Goal: Check status: Check status

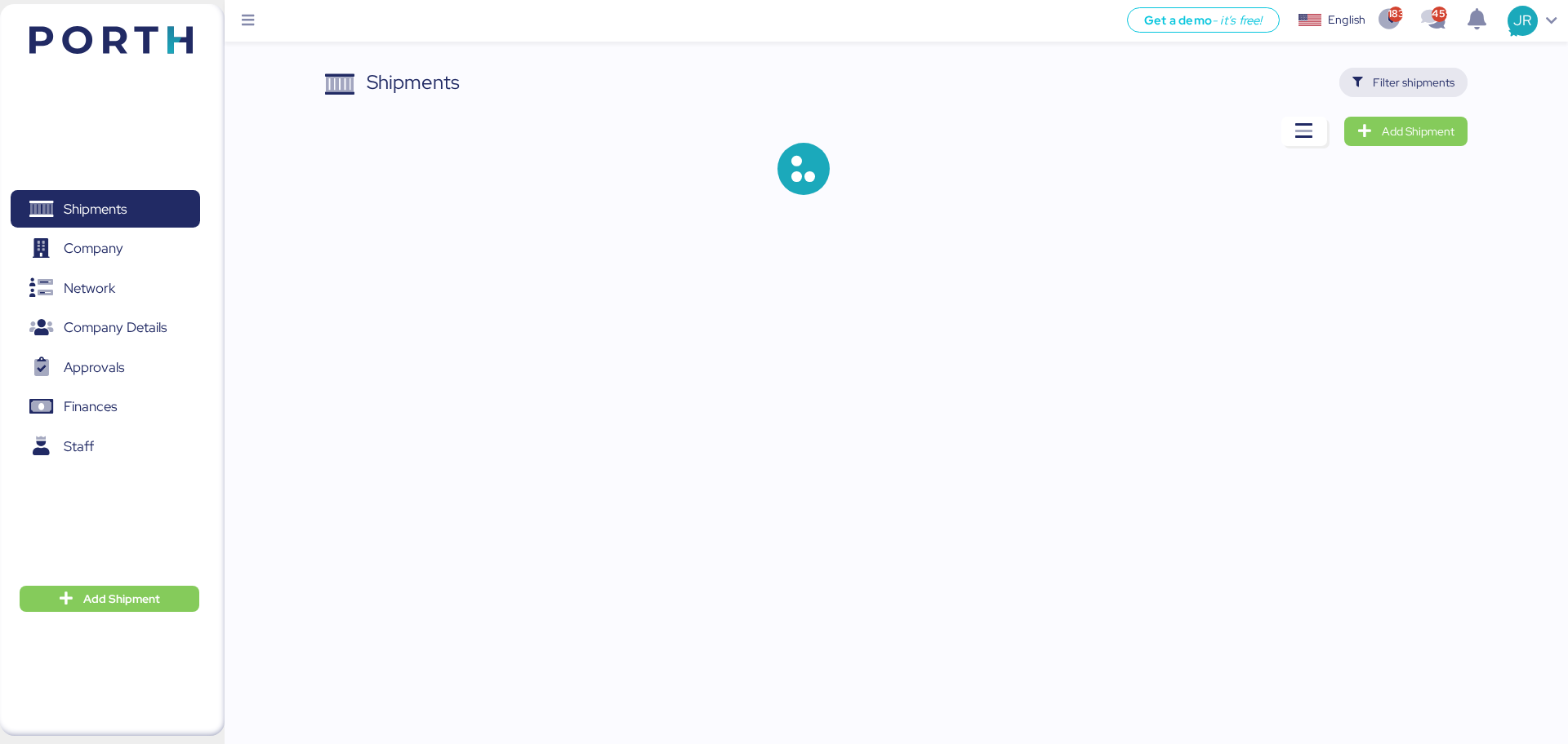
click at [1387, 67] on span "Filter shipments" at bounding box center [1403, 82] width 128 height 29
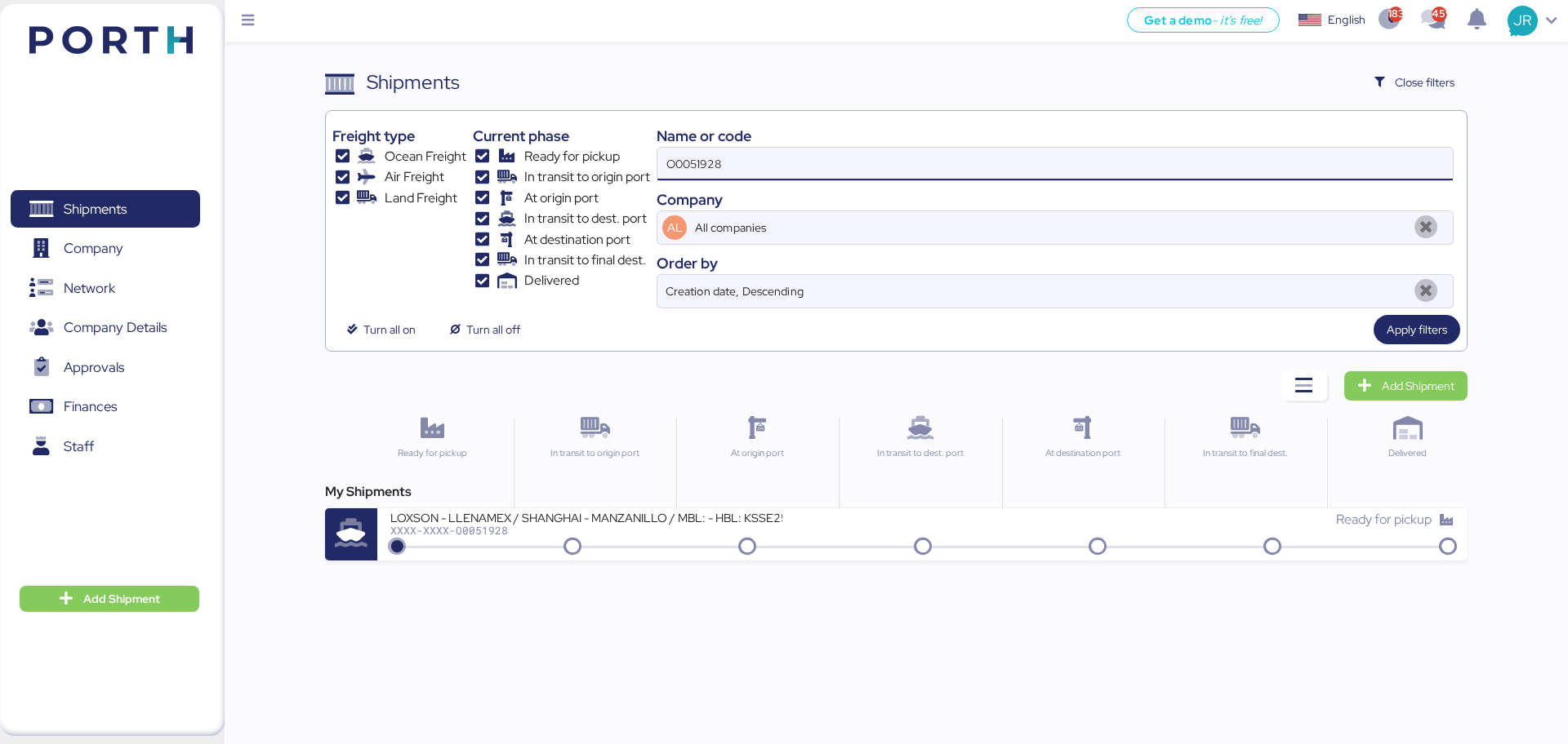
drag, startPoint x: 799, startPoint y: 155, endPoint x: 483, endPoint y: 175, distance: 316.6
click at [484, 175] on div "Freight type Ocean Freight Air Freight Land Freight Current phase Ready for pic…" at bounding box center [896, 213] width 1127 height 191
paste input "2040"
type input "O0052040"
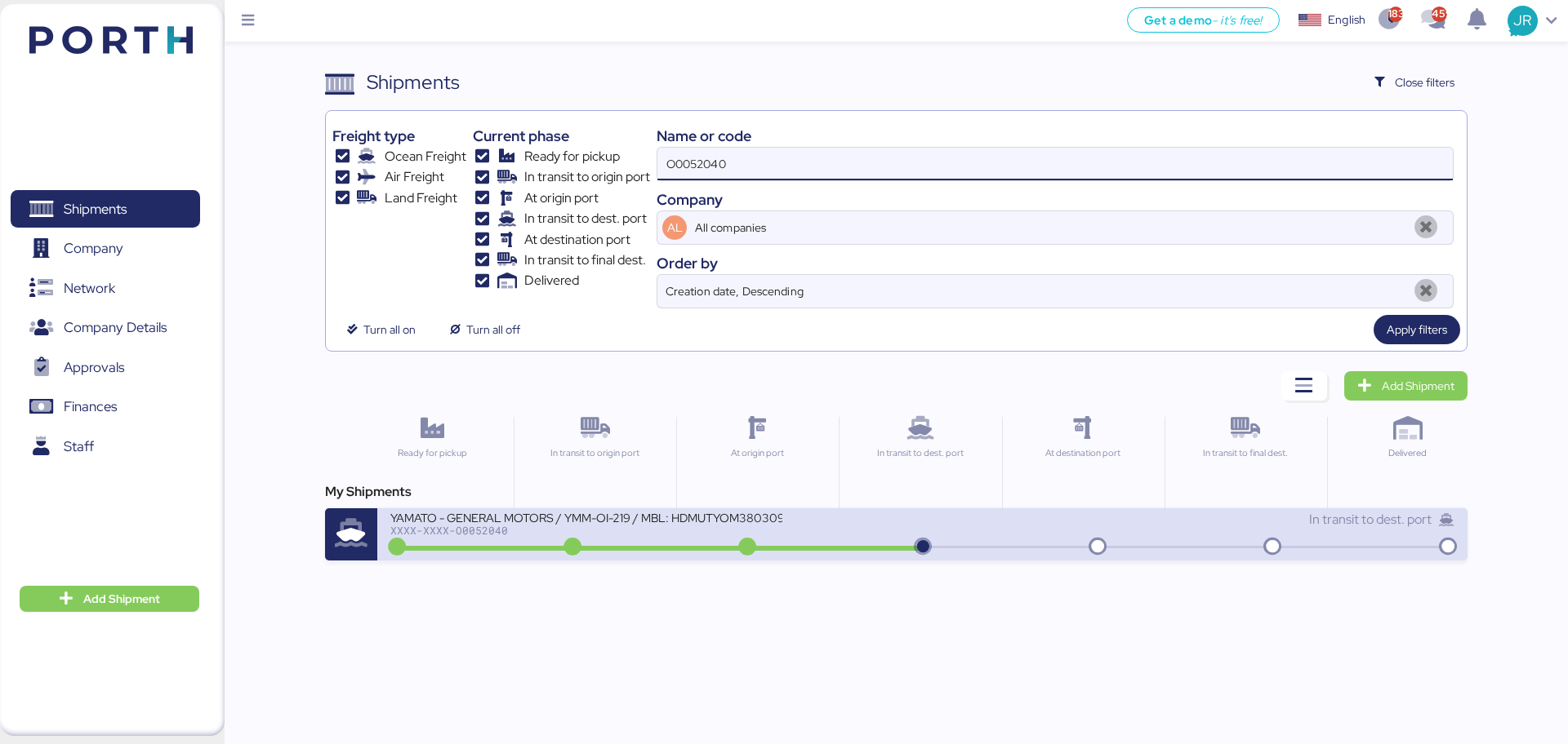
click at [469, 535] on div "XXXX-XXXX-O0052040" at bounding box center [586, 530] width 392 height 12
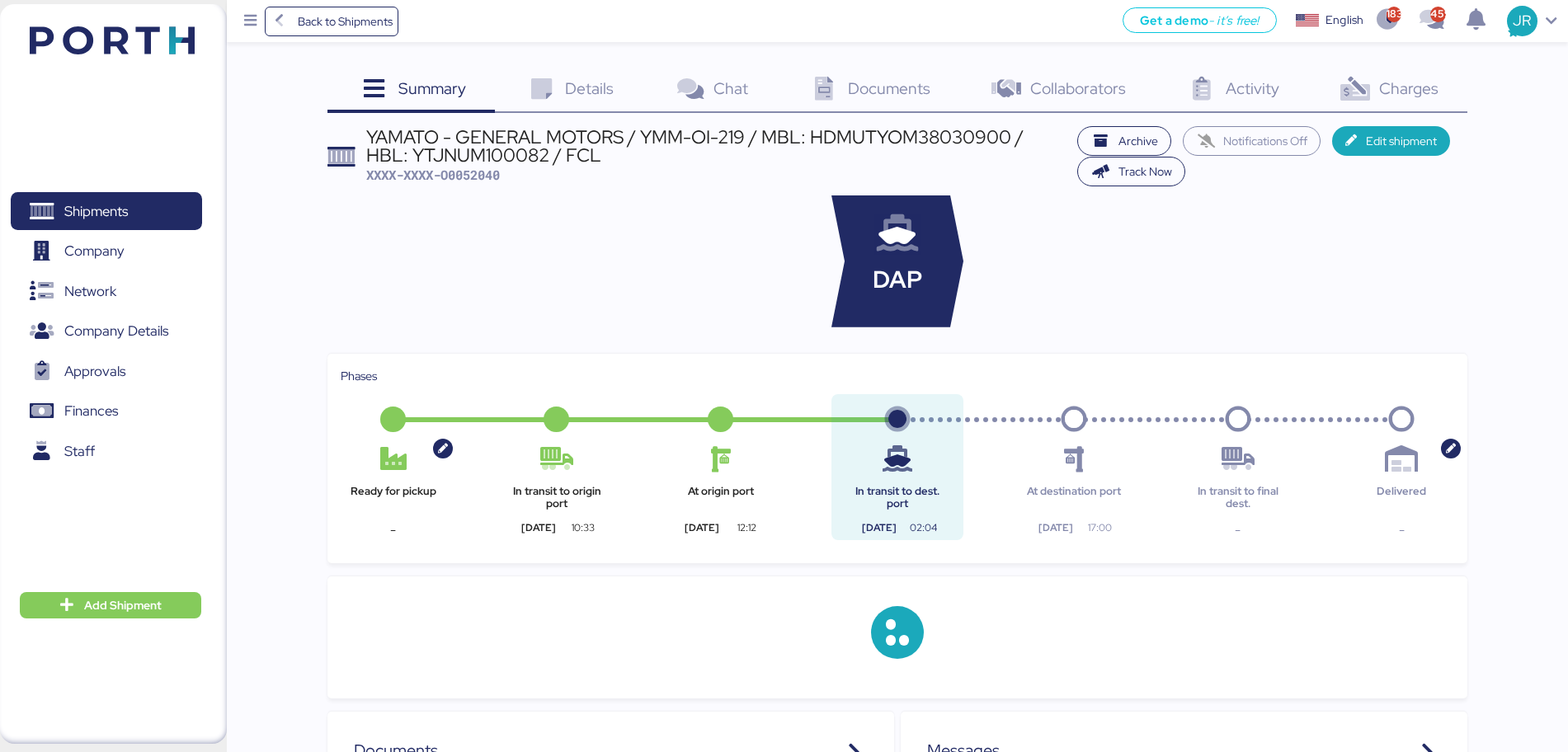
click at [1413, 91] on span "Charges" at bounding box center [1408, 87] width 60 height 21
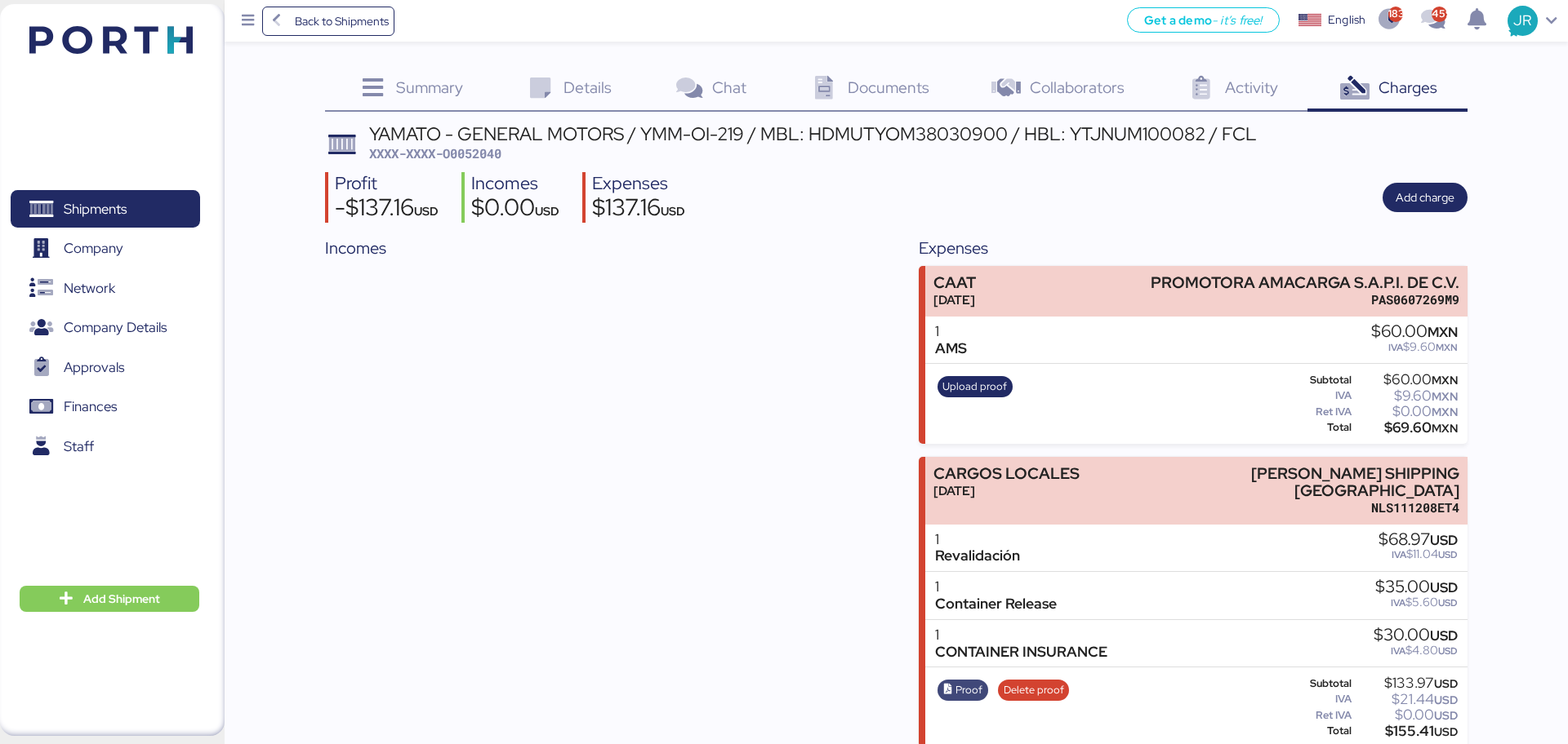
click at [979, 681] on span "Proof" at bounding box center [969, 690] width 27 height 18
click at [1040, 681] on span "Delete proof" at bounding box center [1033, 690] width 60 height 18
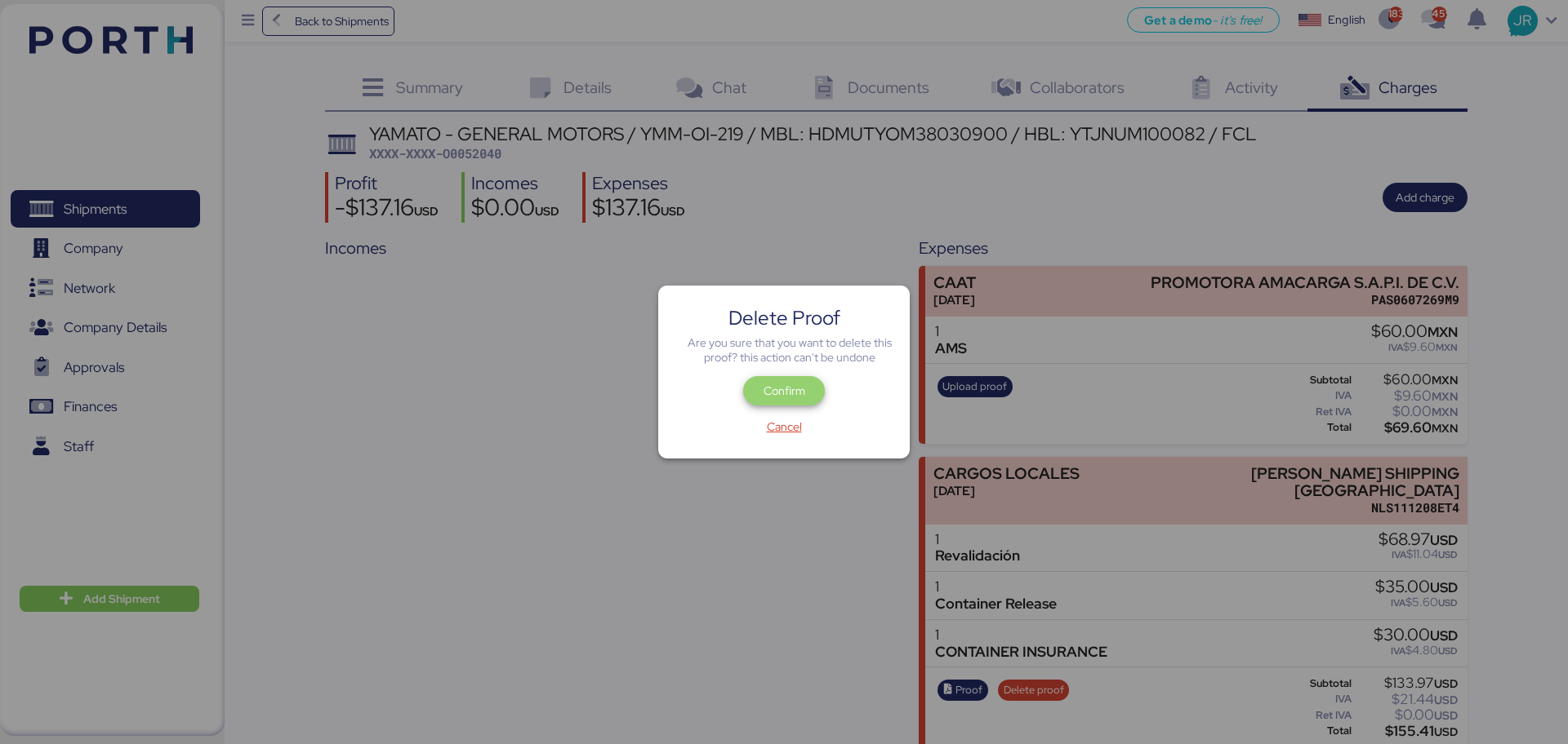
click at [793, 389] on span "Confirm" at bounding box center [784, 392] width 42 height 20
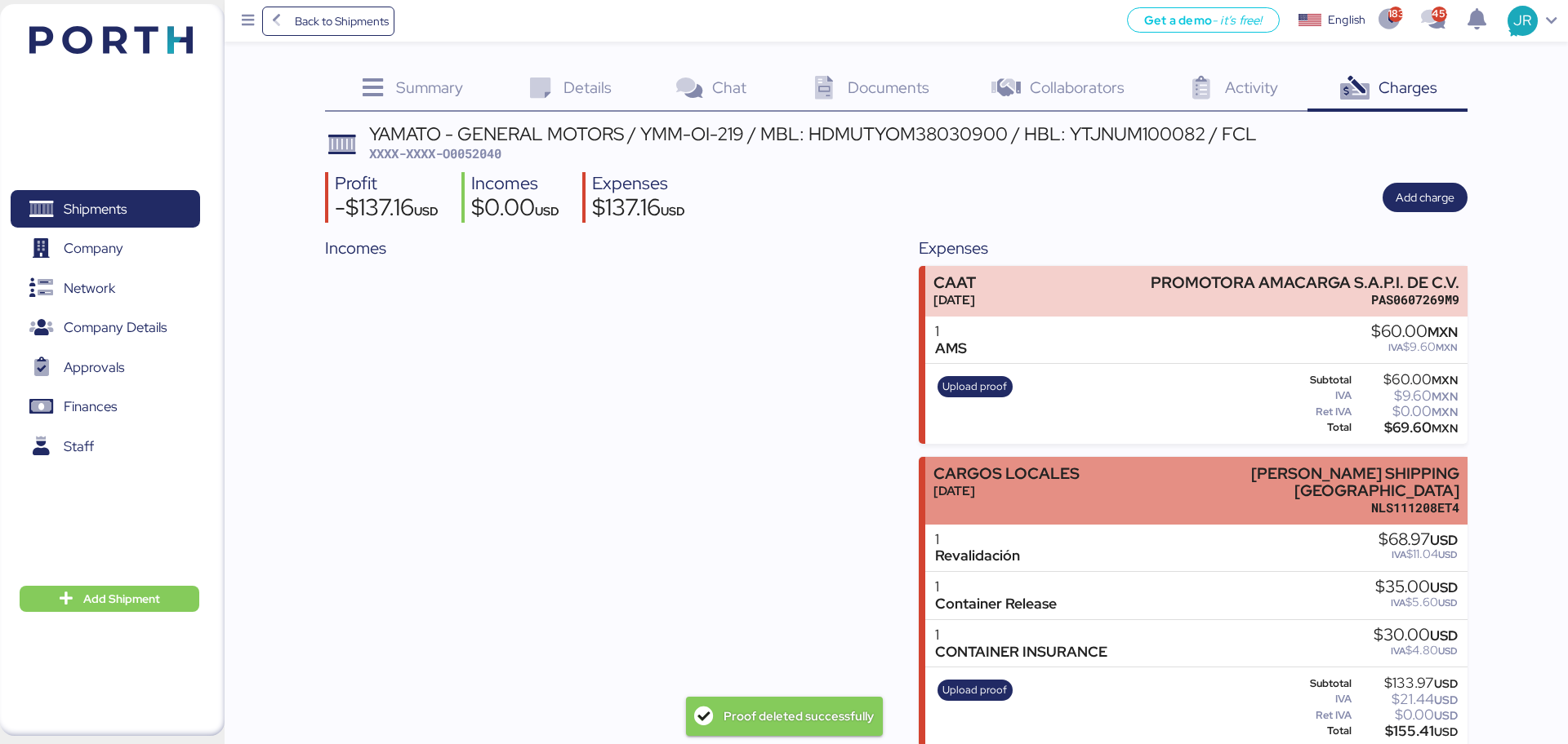
click at [1050, 471] on div "CARGOS LOCALES" at bounding box center [1006, 474] width 146 height 17
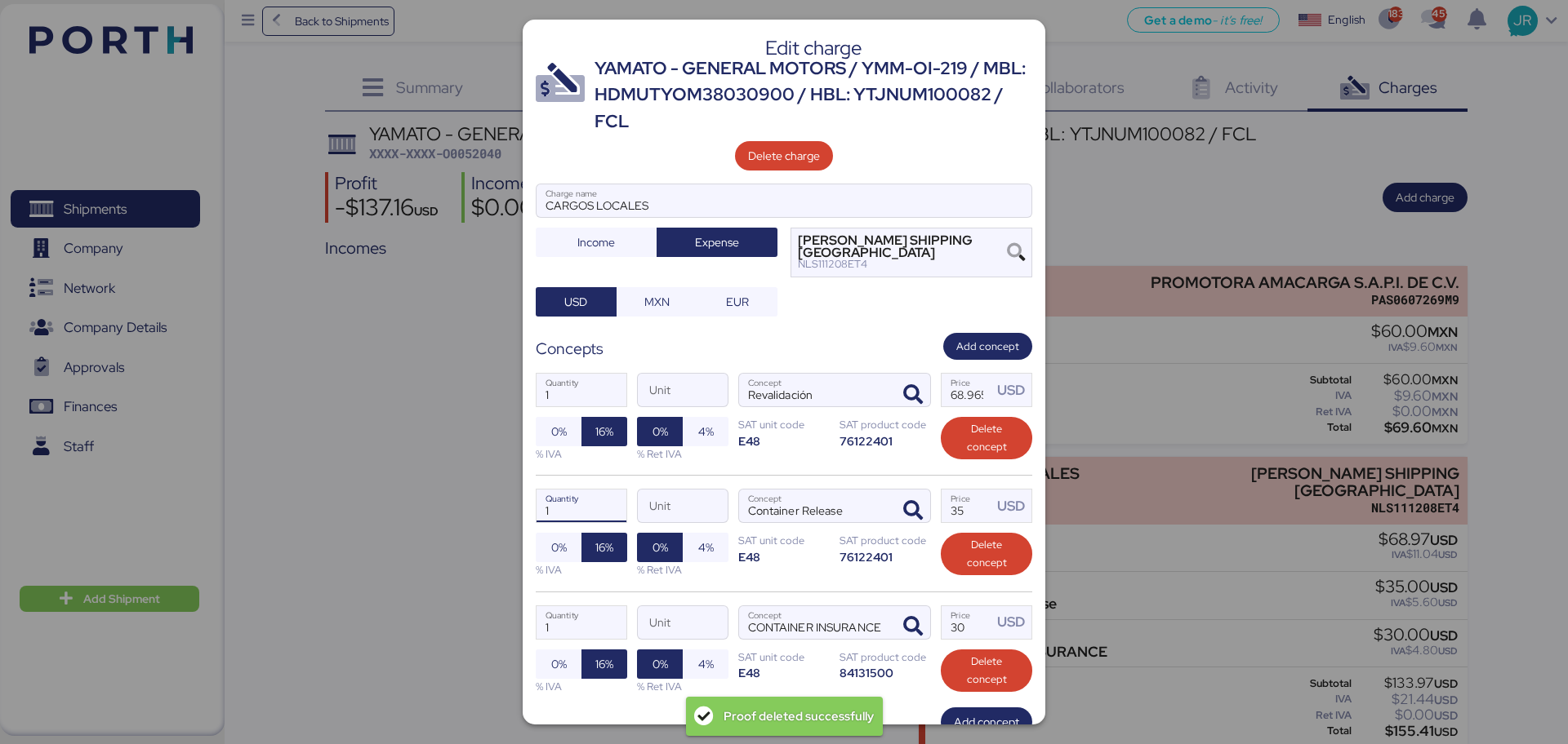
click at [581, 511] on input "1" at bounding box center [581, 506] width 90 height 33
type input "2"
click at [580, 628] on input "1" at bounding box center [581, 623] width 90 height 33
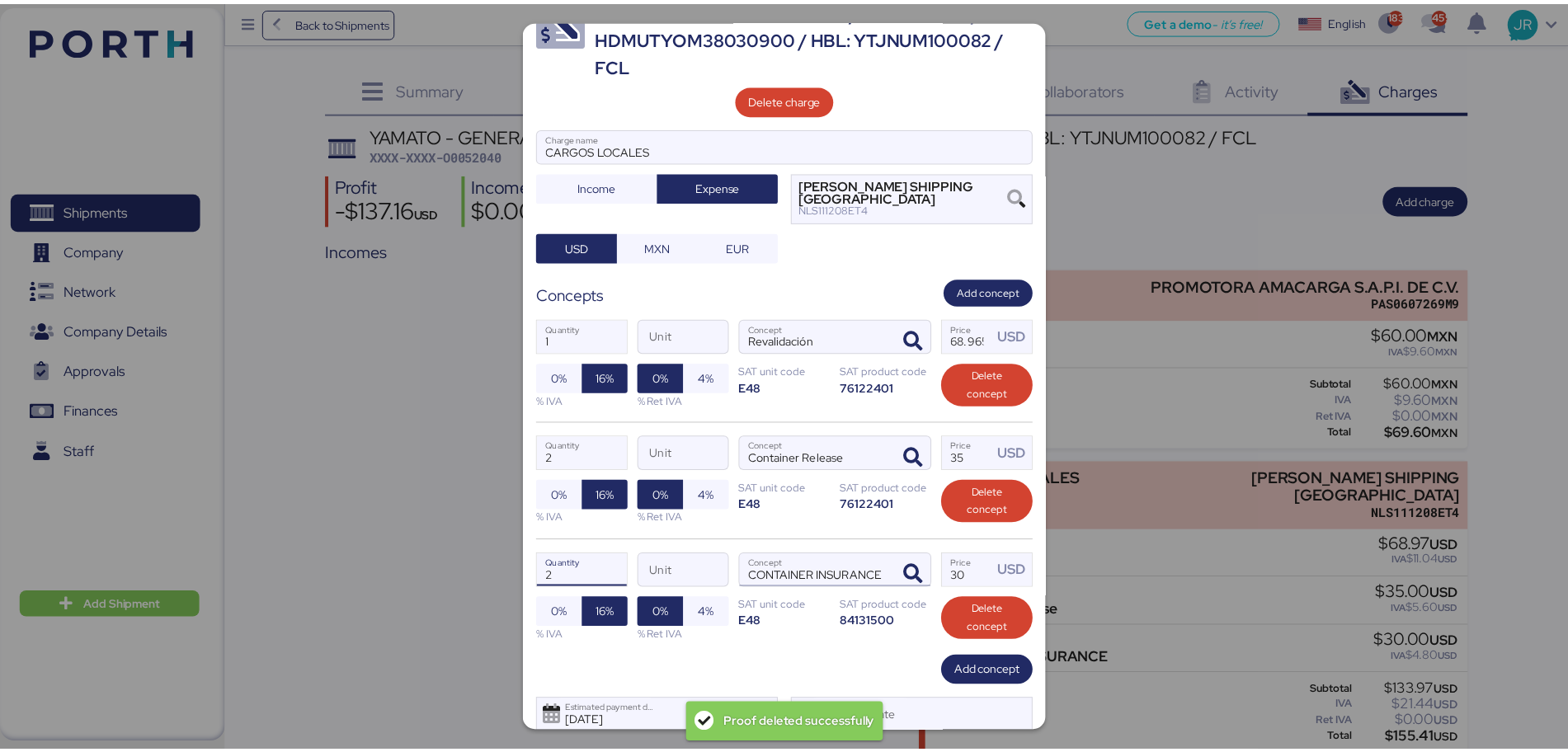
scroll to position [113, 0]
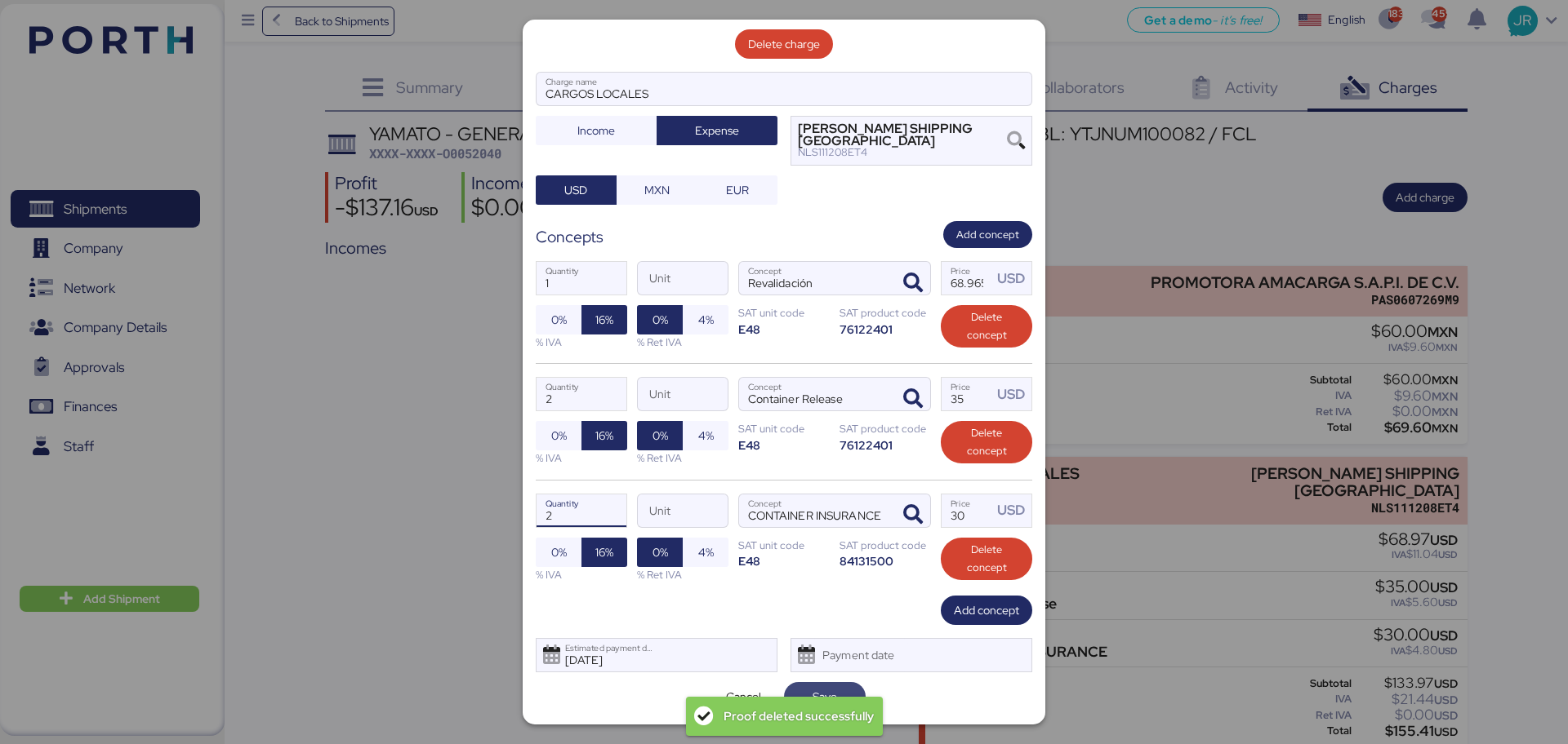
type input "2"
click at [845, 688] on span "Save" at bounding box center [825, 697] width 82 height 29
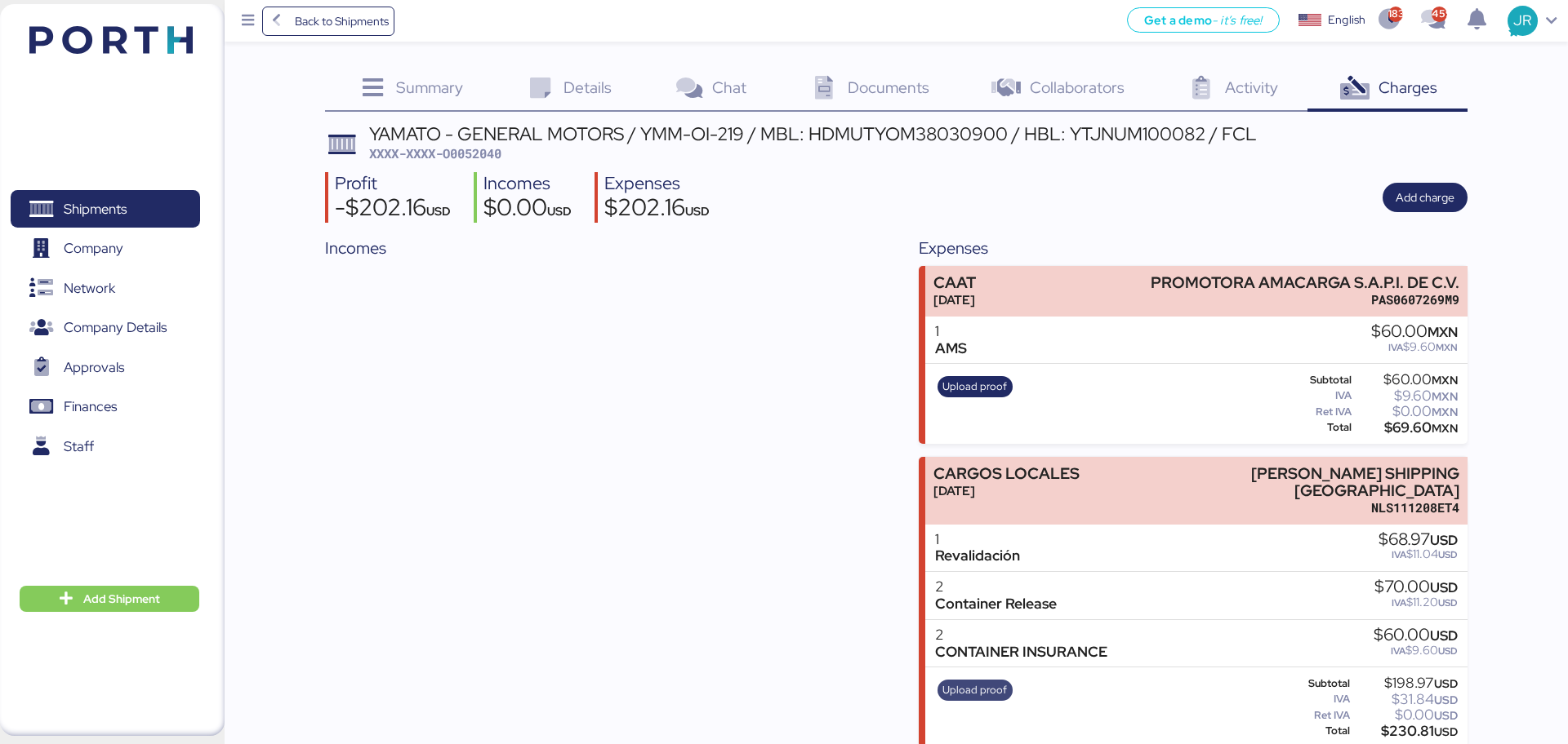
click at [969, 681] on span "Upload proof" at bounding box center [974, 690] width 65 height 18
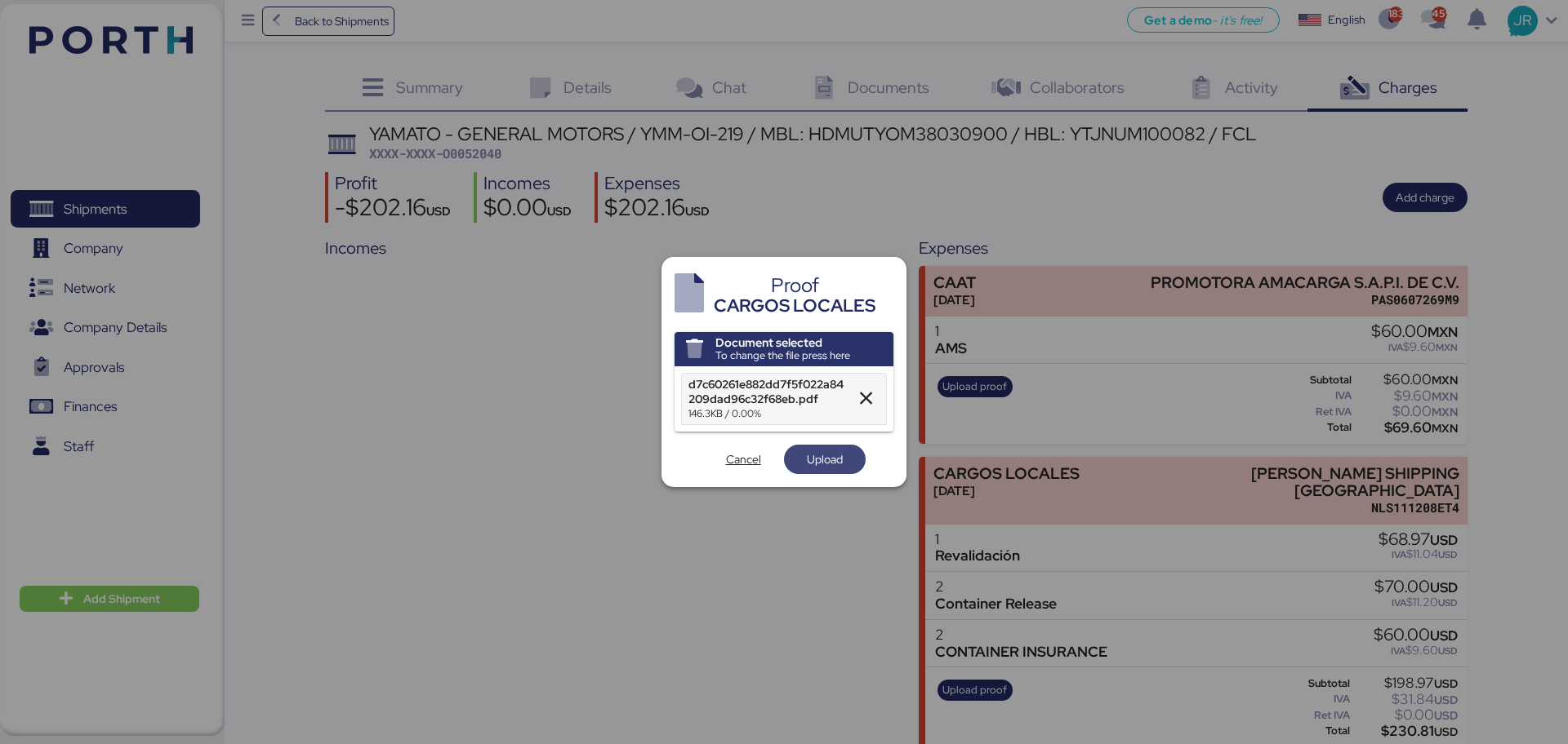
click at [811, 459] on span "Upload" at bounding box center [824, 460] width 36 height 20
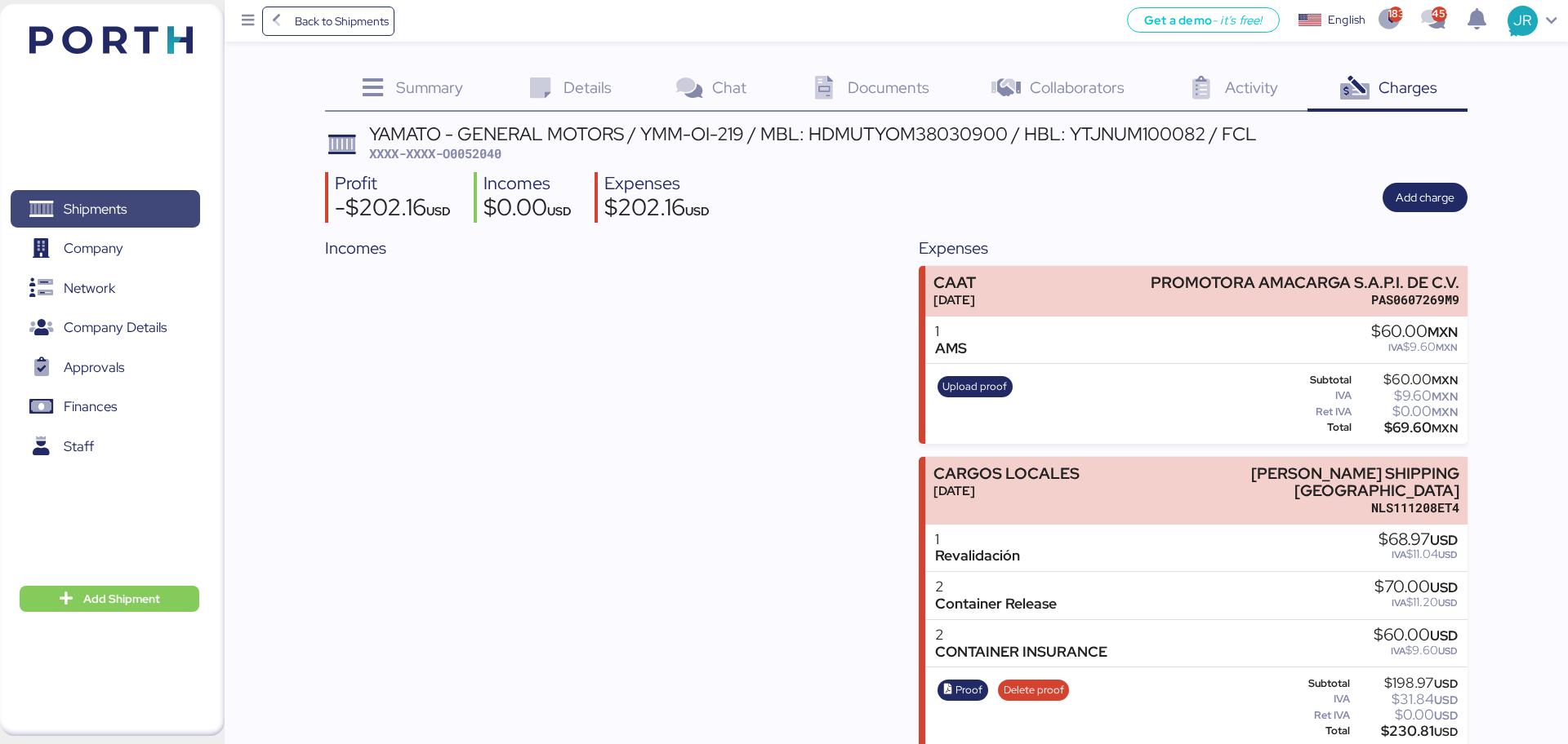
click at [94, 205] on span "Shipments" at bounding box center [95, 209] width 63 height 24
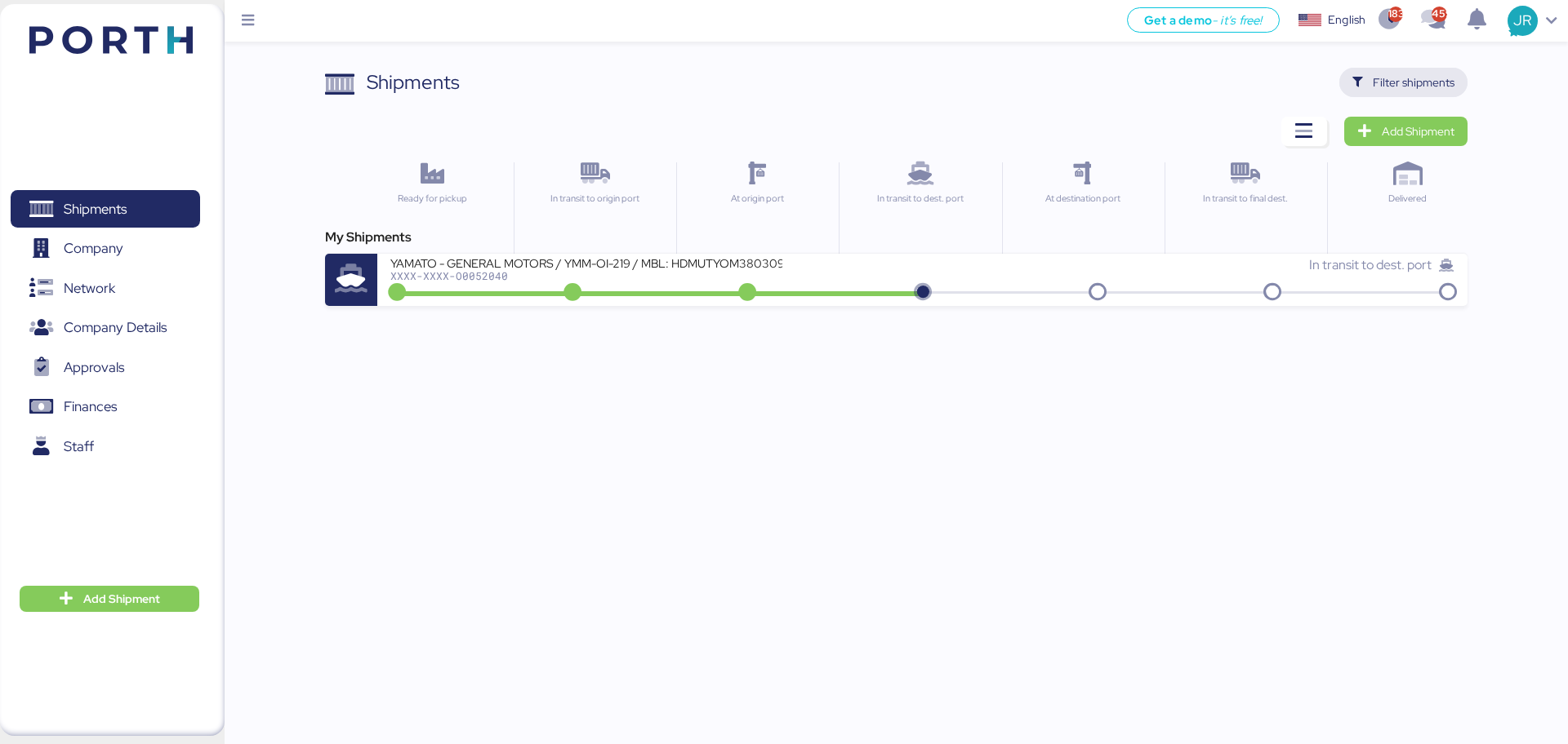
click at [1380, 75] on span "Filter shipments" at bounding box center [1414, 83] width 82 height 20
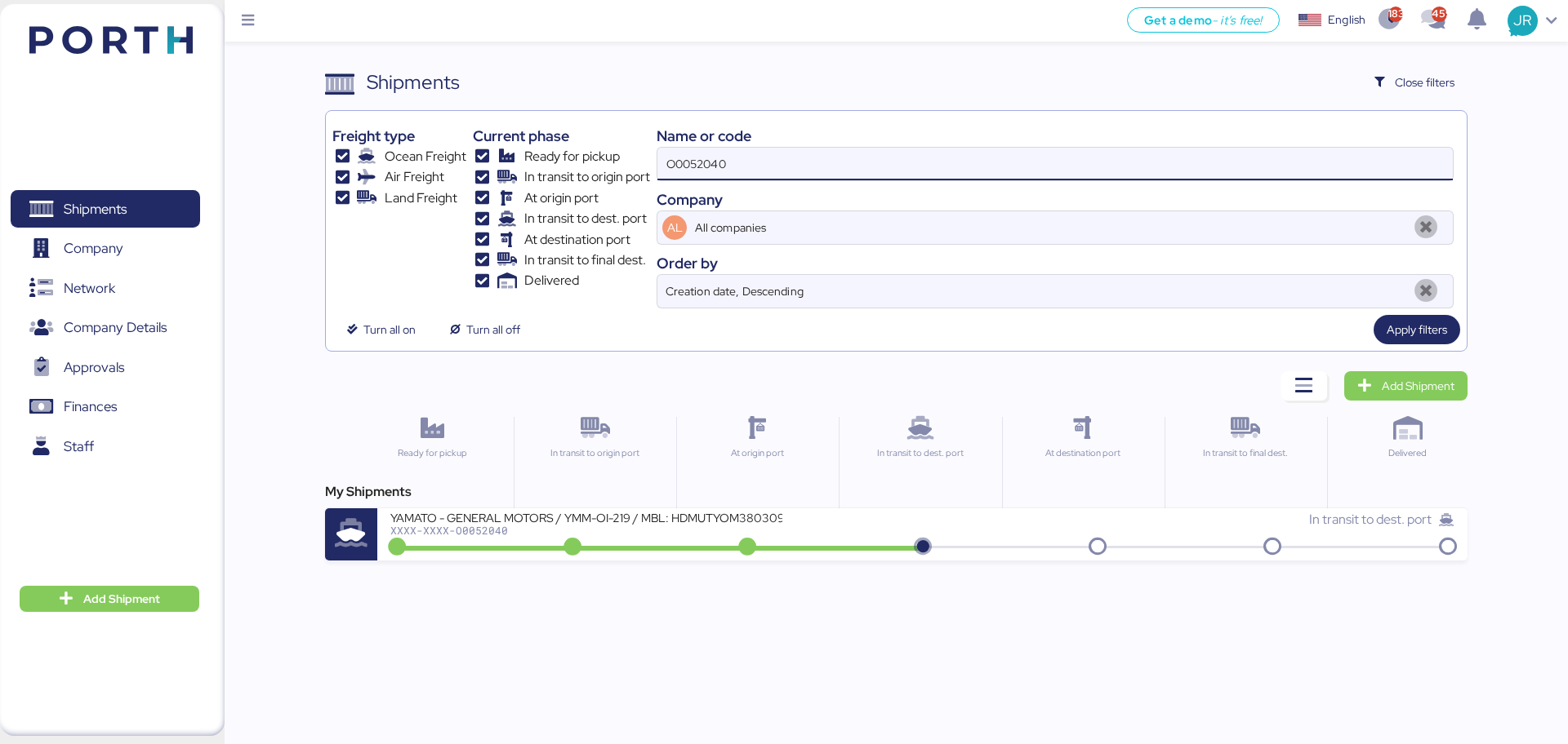
drag, startPoint x: 767, startPoint y: 168, endPoint x: 427, endPoint y: 168, distance: 340.0
click at [427, 168] on div "Freight type Ocean Freight Air Freight Land Freight Current phase Ready for pic…" at bounding box center [896, 213] width 1127 height 191
paste input "1986"
type input "O0051986"
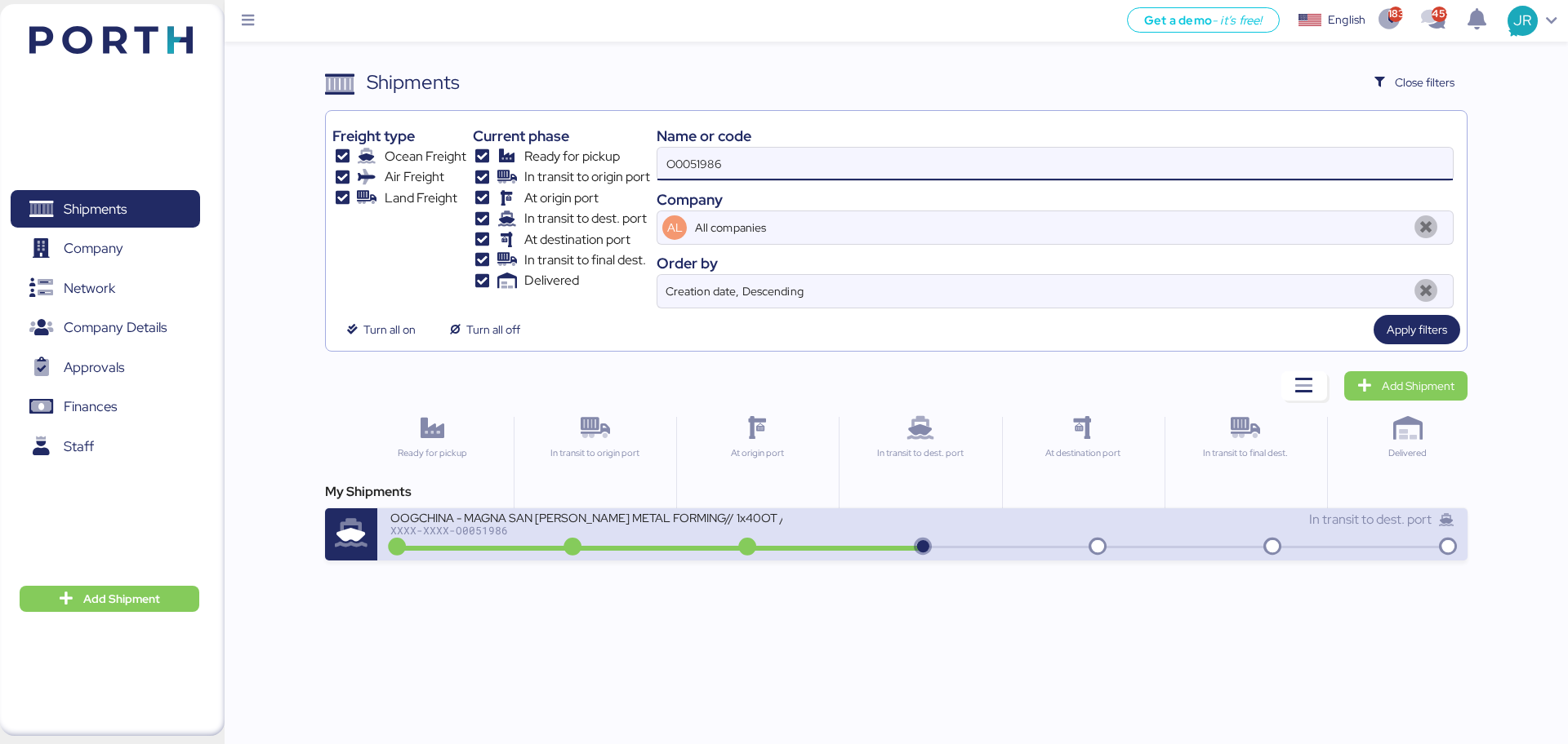
click at [483, 533] on div "XXXX-XXXX-O0051986" at bounding box center [586, 530] width 392 height 12
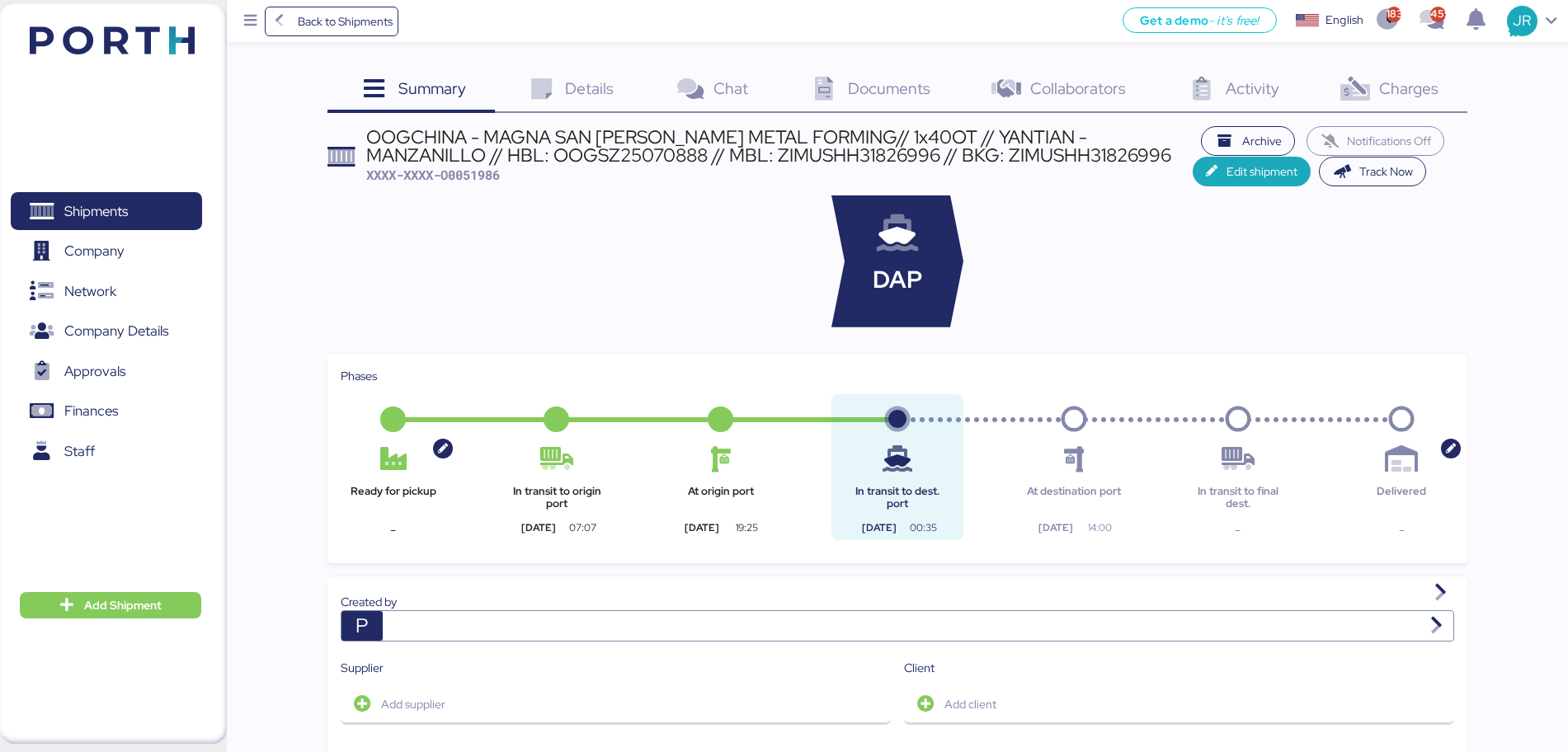
click at [851, 90] on span "Documents" at bounding box center [889, 87] width 83 height 21
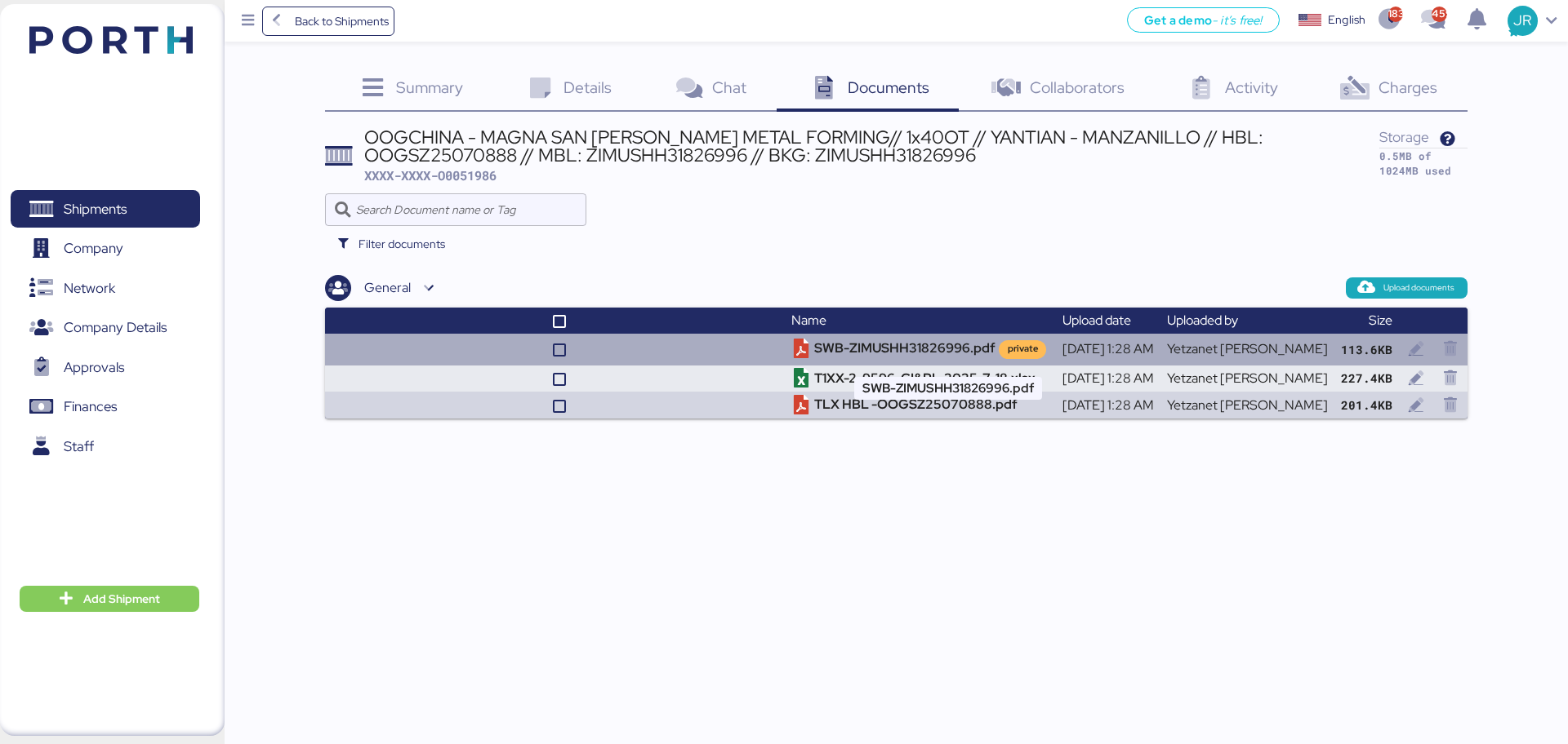
click at [887, 353] on td "SWB-ZIMUSHH31826996.pdf private" at bounding box center [919, 350] width 271 height 31
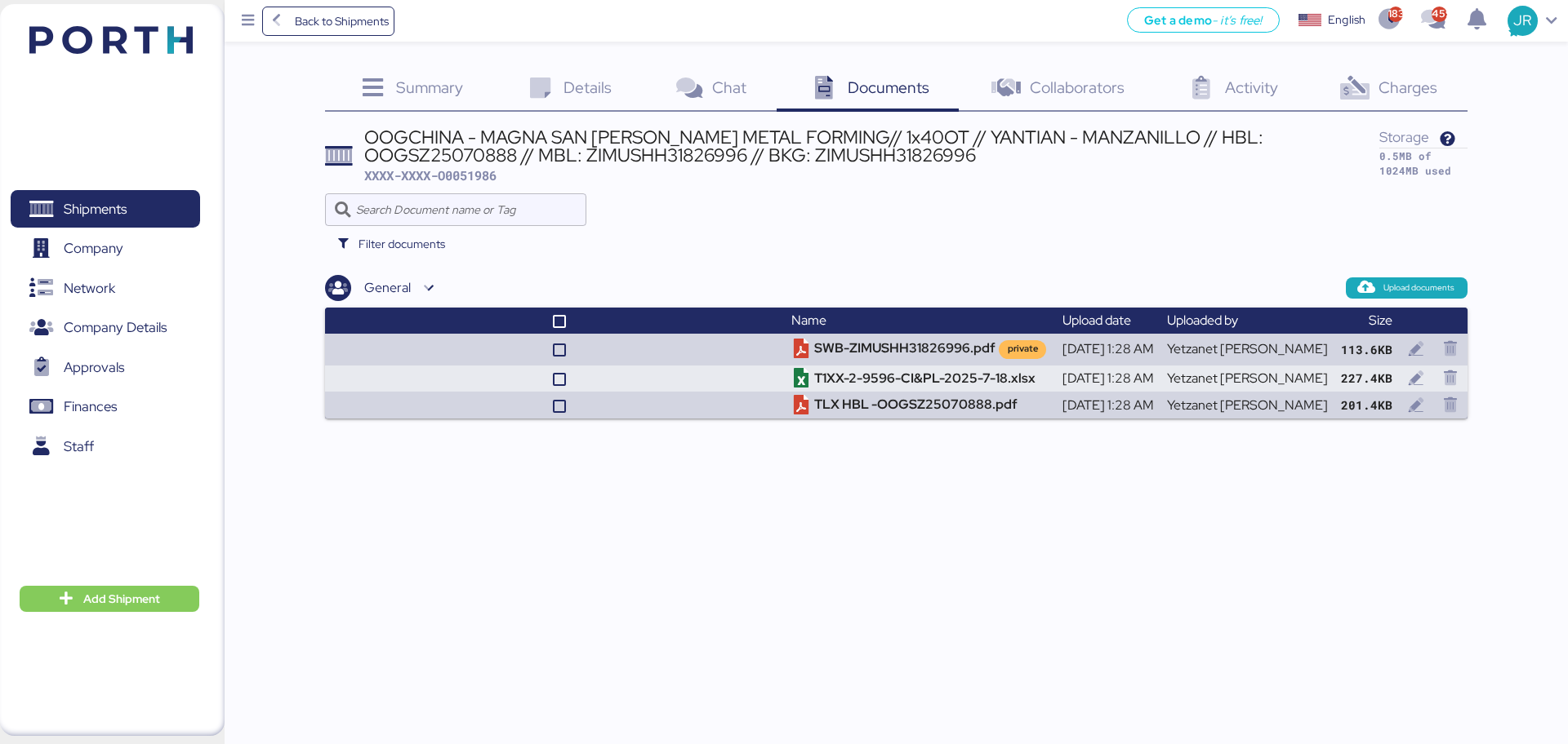
click at [1359, 83] on icon at bounding box center [1355, 88] width 36 height 24
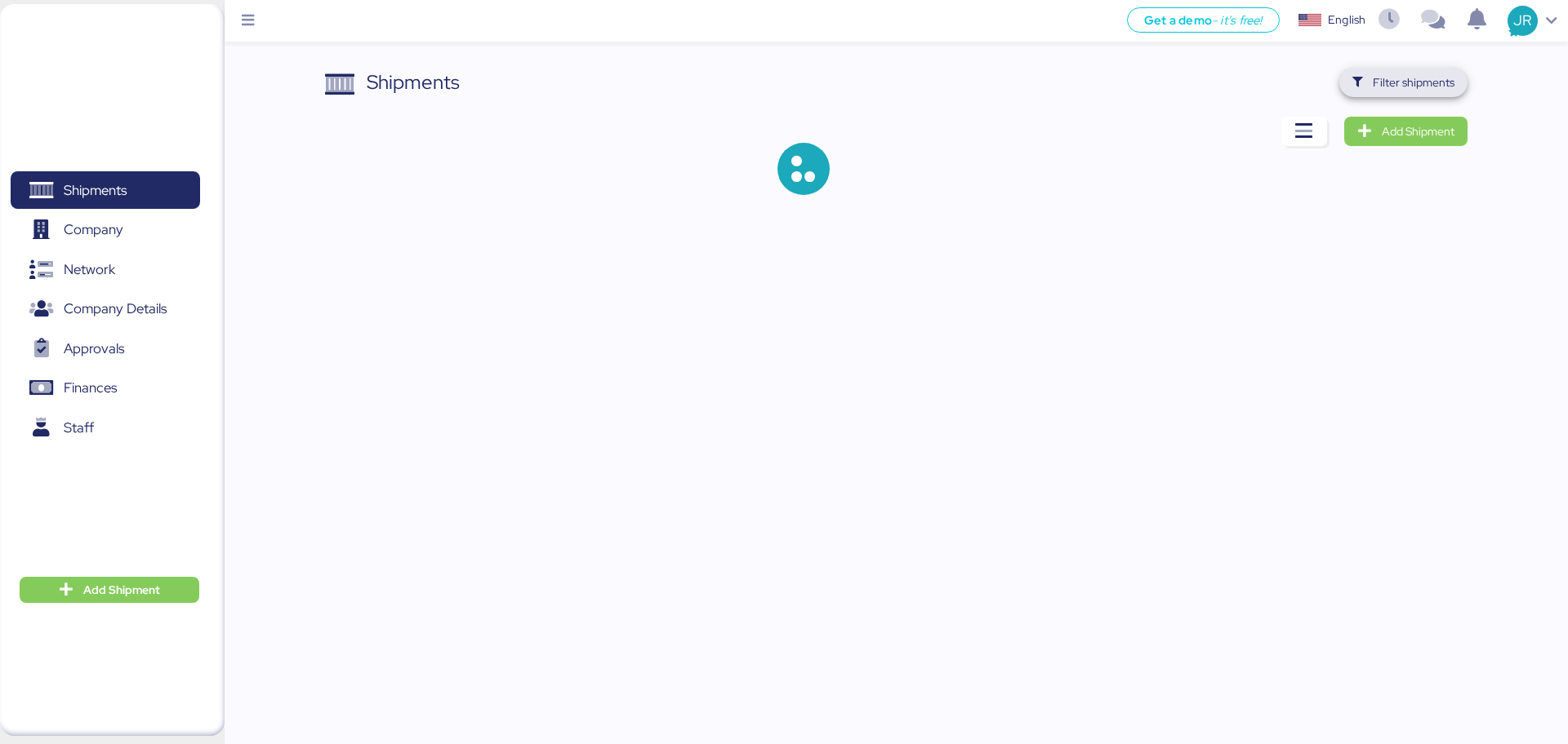
click at [1362, 83] on icon "button" at bounding box center [1358, 83] width 11 height 11
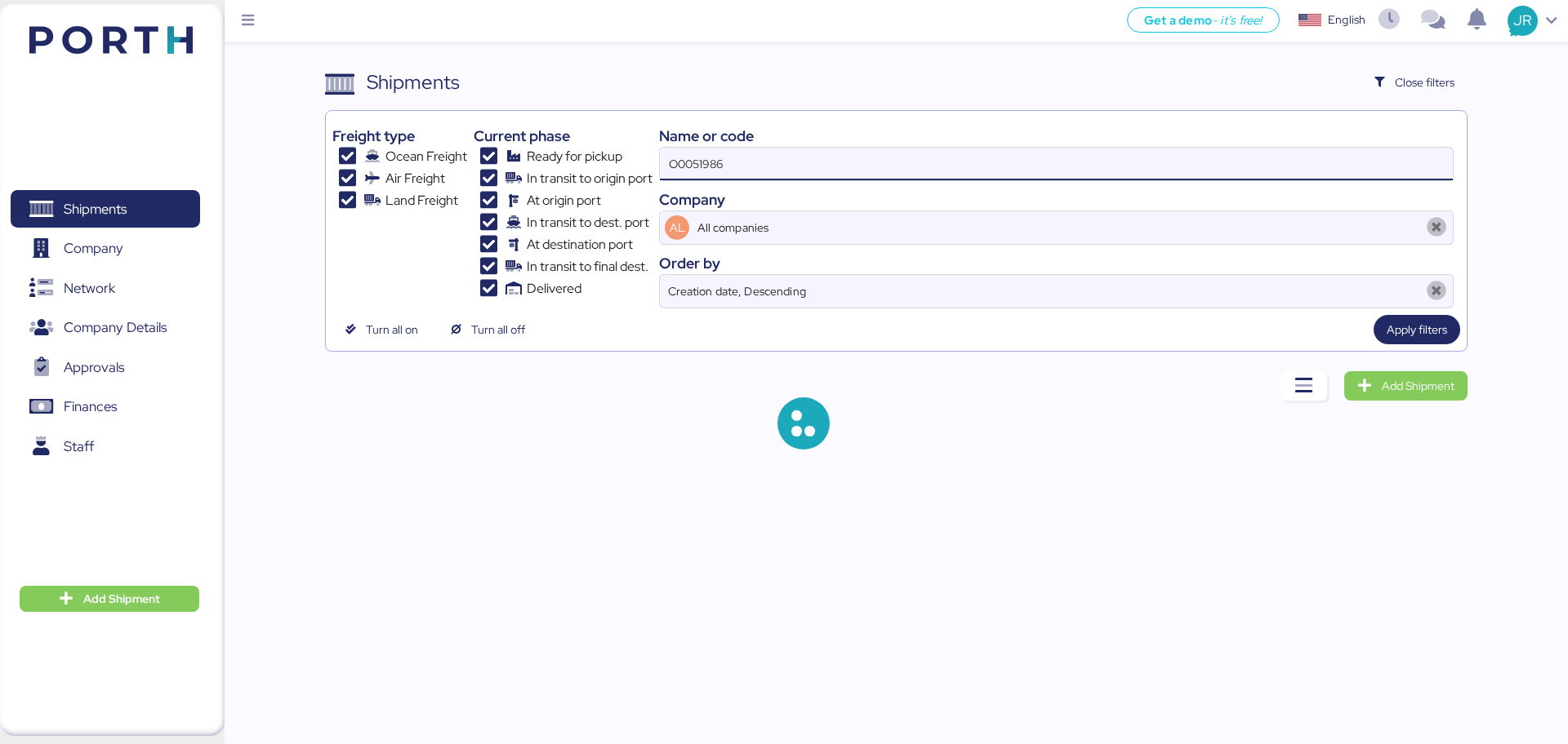
drag, startPoint x: 732, startPoint y: 164, endPoint x: 562, endPoint y: 167, distance: 170.0
click at [566, 167] on div "Freight type Ocean Freight Air Freight Land Freight Current phase Ready for pic…" at bounding box center [896, 213] width 1127 height 191
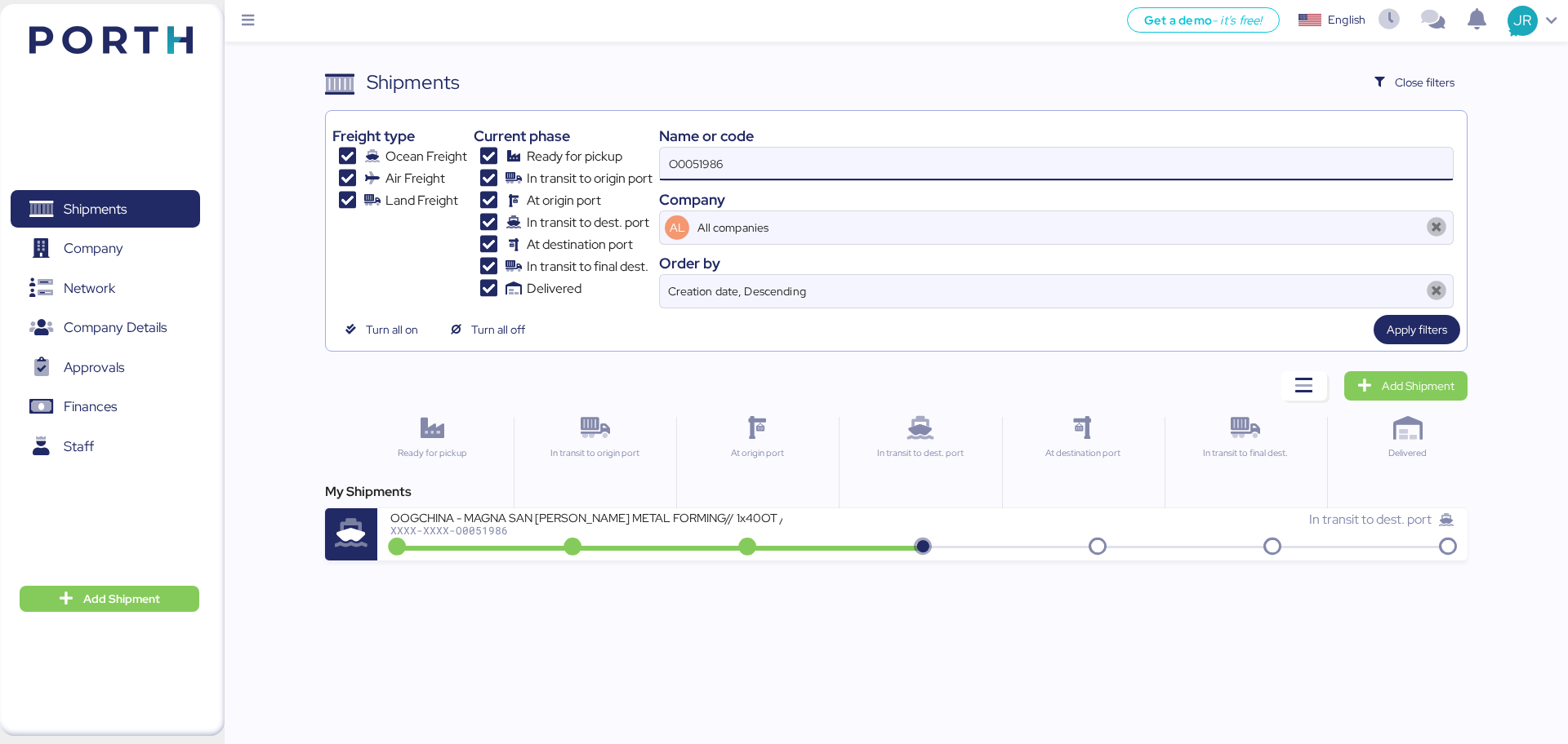
paste input "2040"
type input "O0052040"
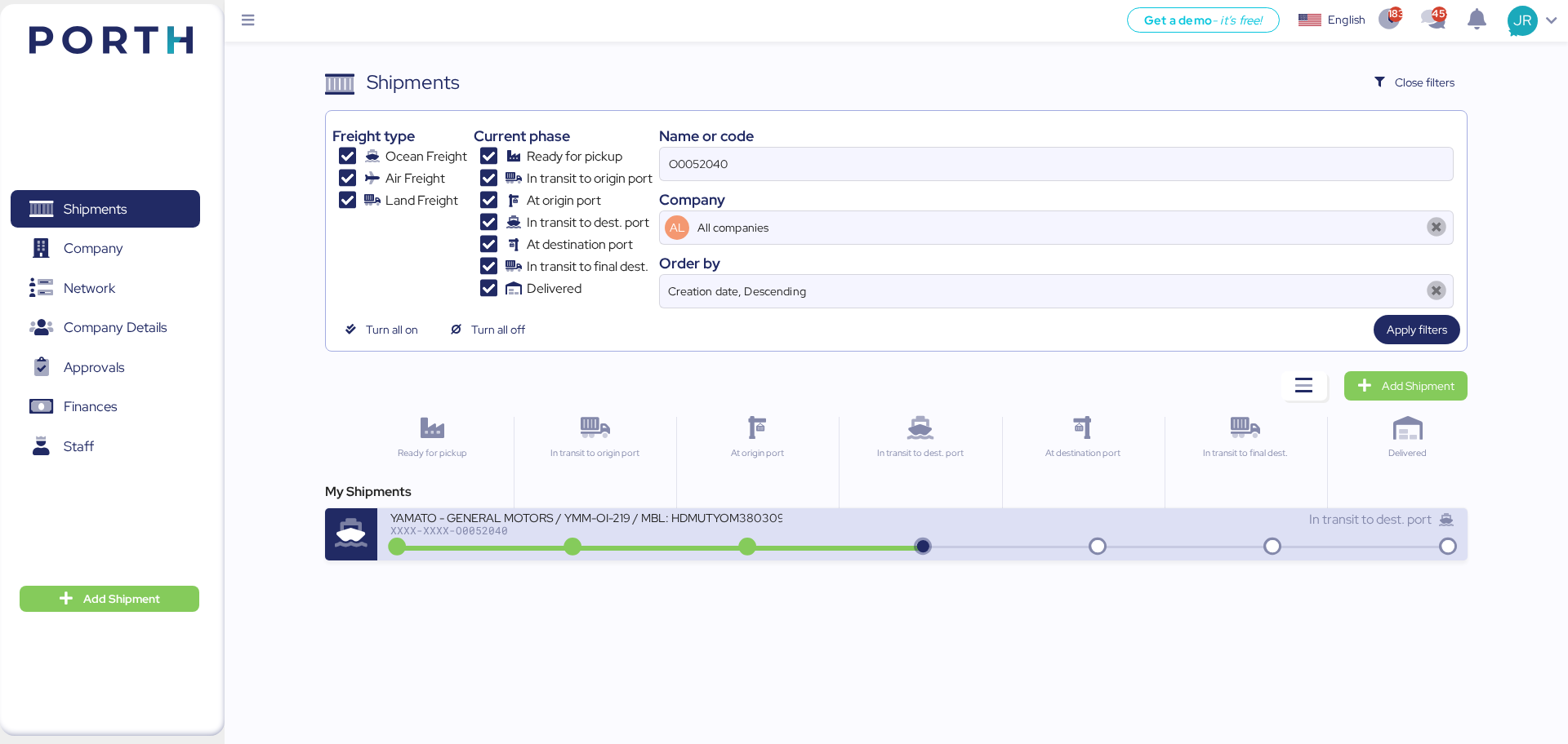
drag, startPoint x: 477, startPoint y: 525, endPoint x: 933, endPoint y: 329, distance: 496.3
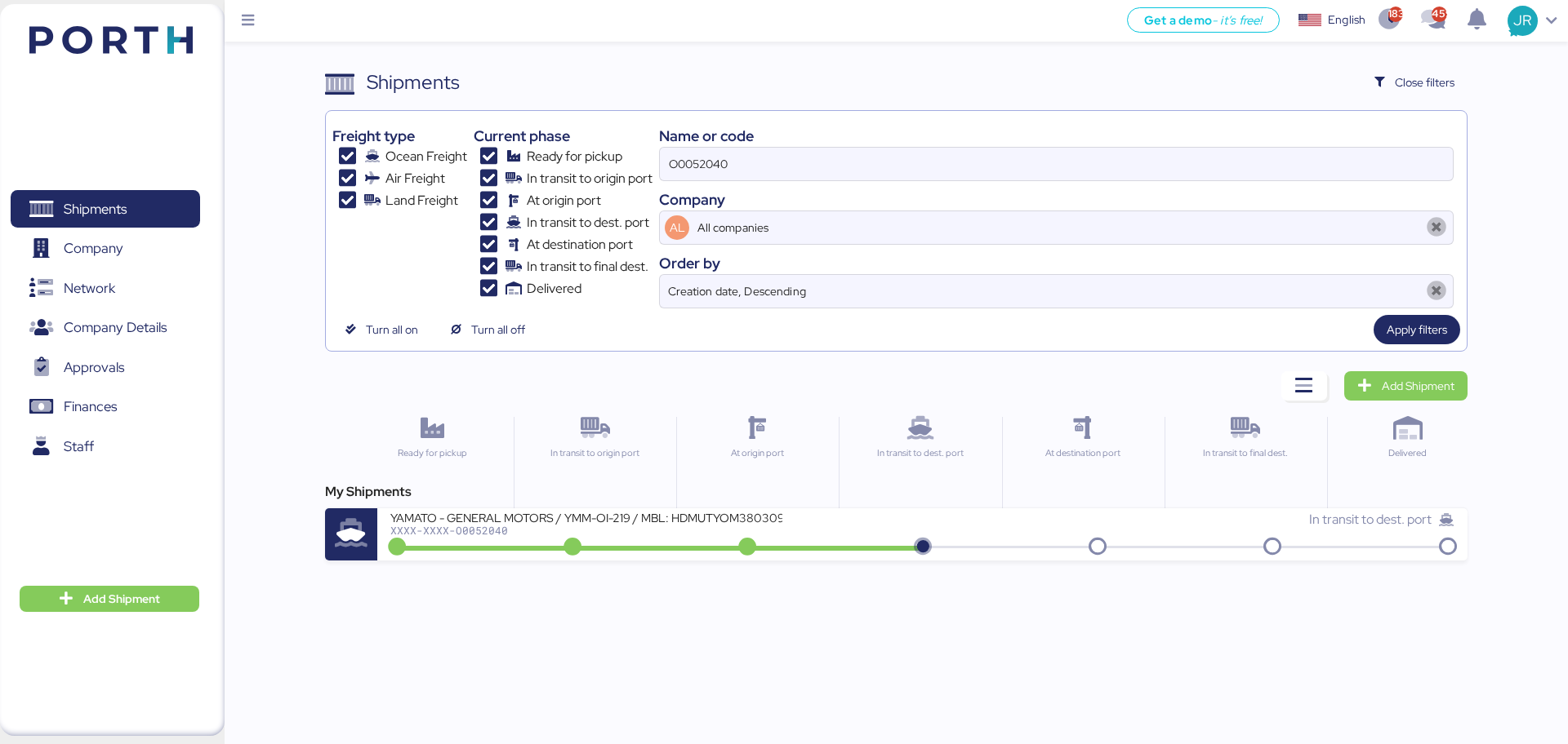
click at [480, 525] on div "XXXX-XXXX-O0052040" at bounding box center [586, 530] width 392 height 12
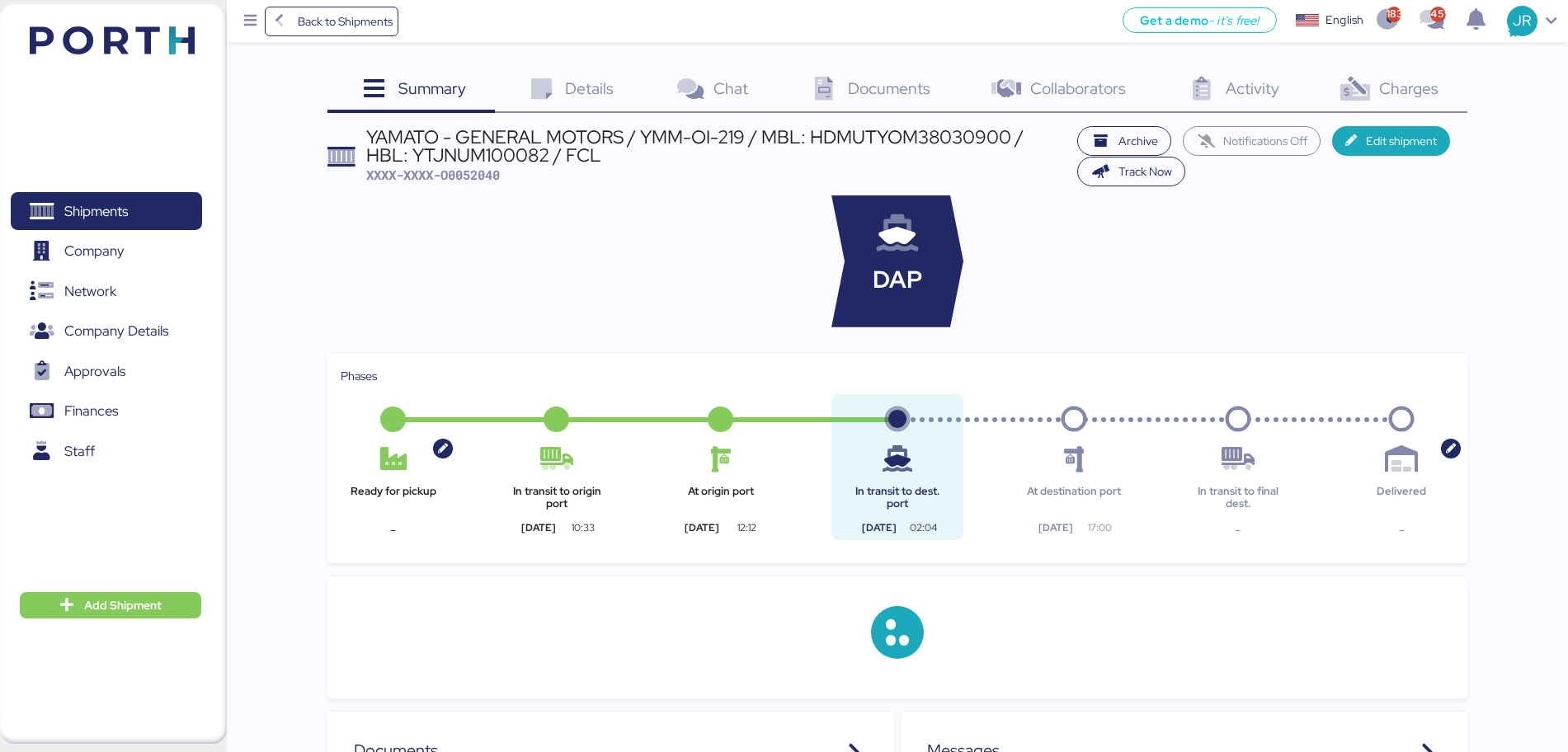
click at [1383, 94] on span "Charges" at bounding box center [1408, 87] width 60 height 21
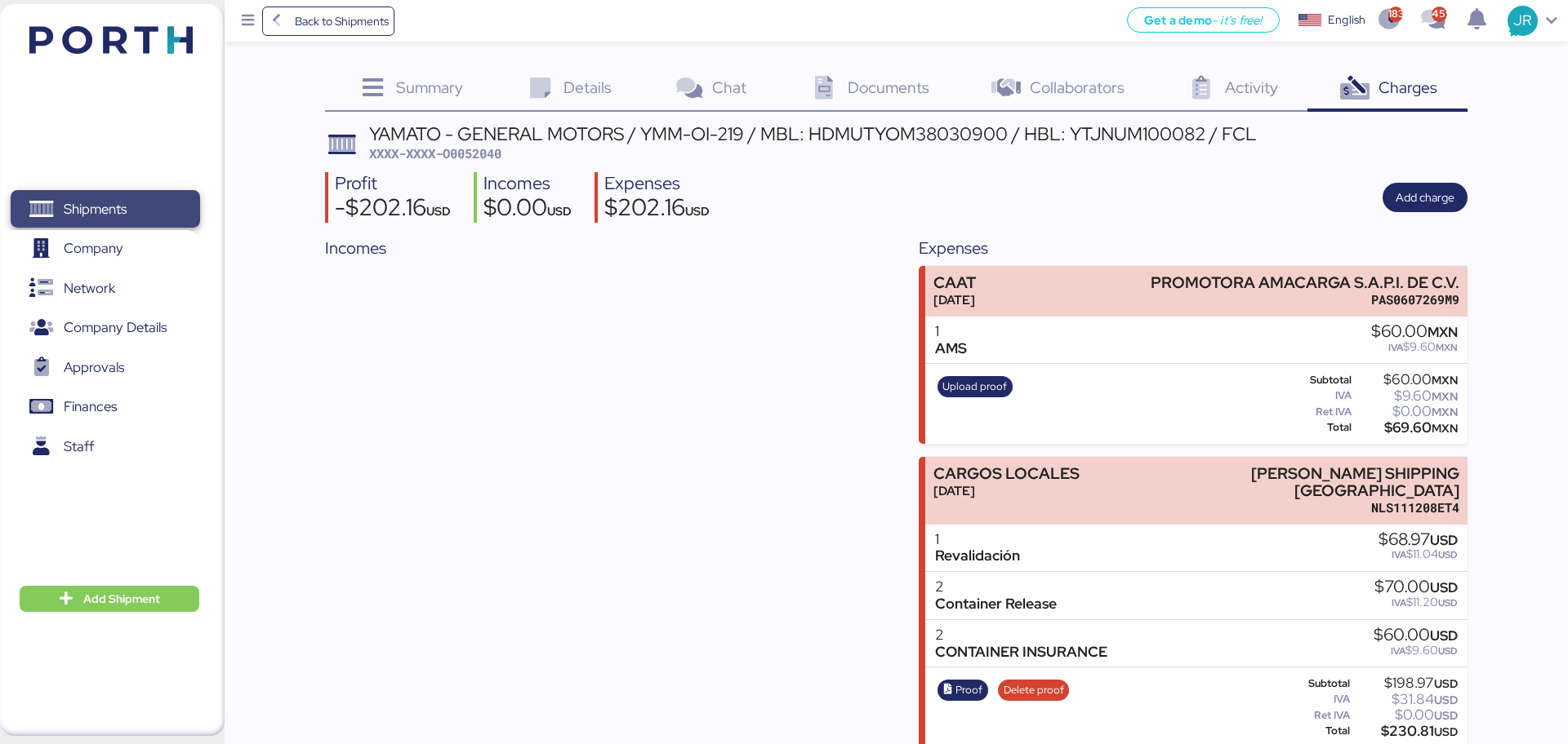
click at [138, 202] on span "Shipments" at bounding box center [105, 209] width 176 height 24
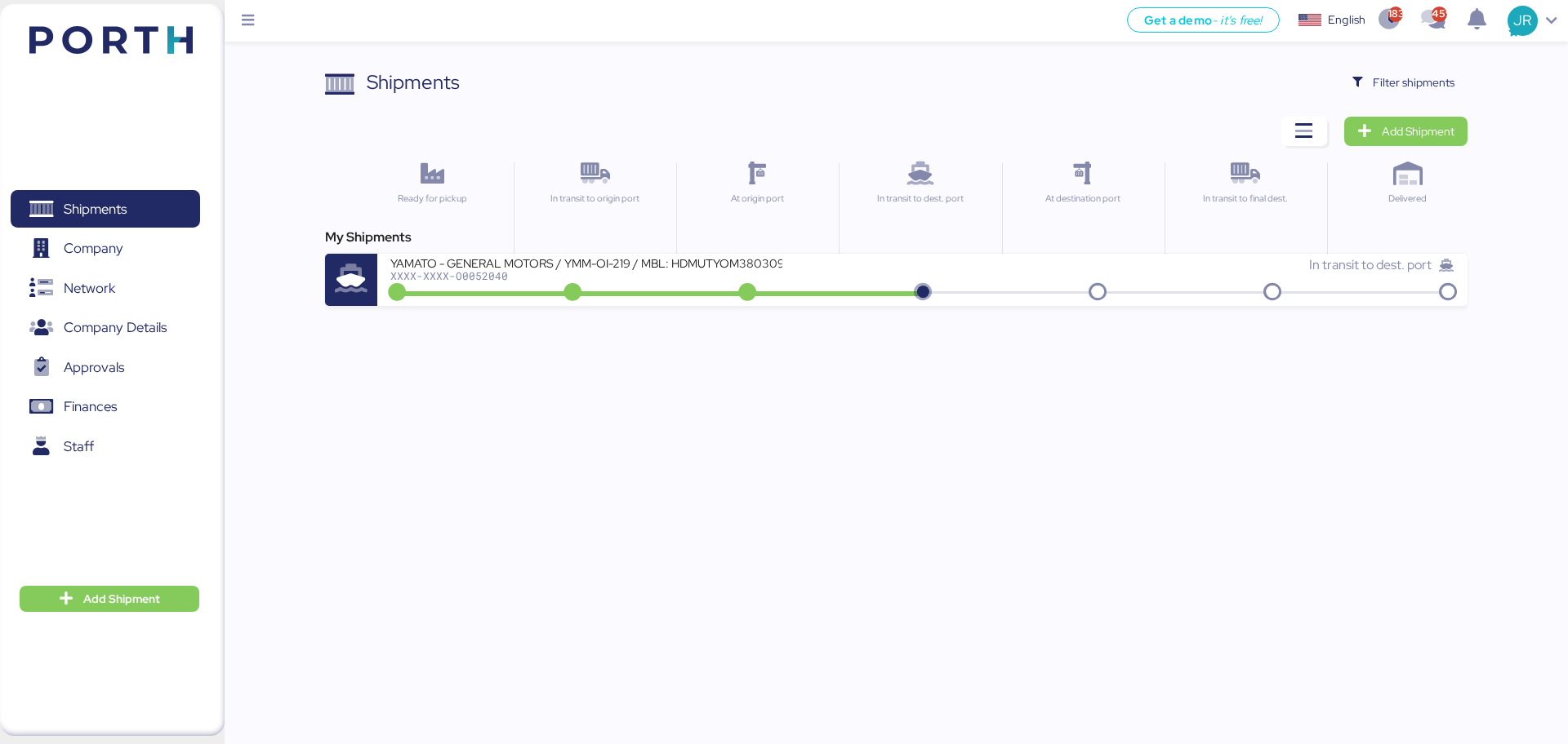
click at [1394, 58] on div "Shipments Clear Filters Filter shipments Add Shipment Ready for pickup In trans…" at bounding box center [784, 153] width 1568 height 306
click at [1392, 81] on span "Filter shipments" at bounding box center [1414, 83] width 82 height 20
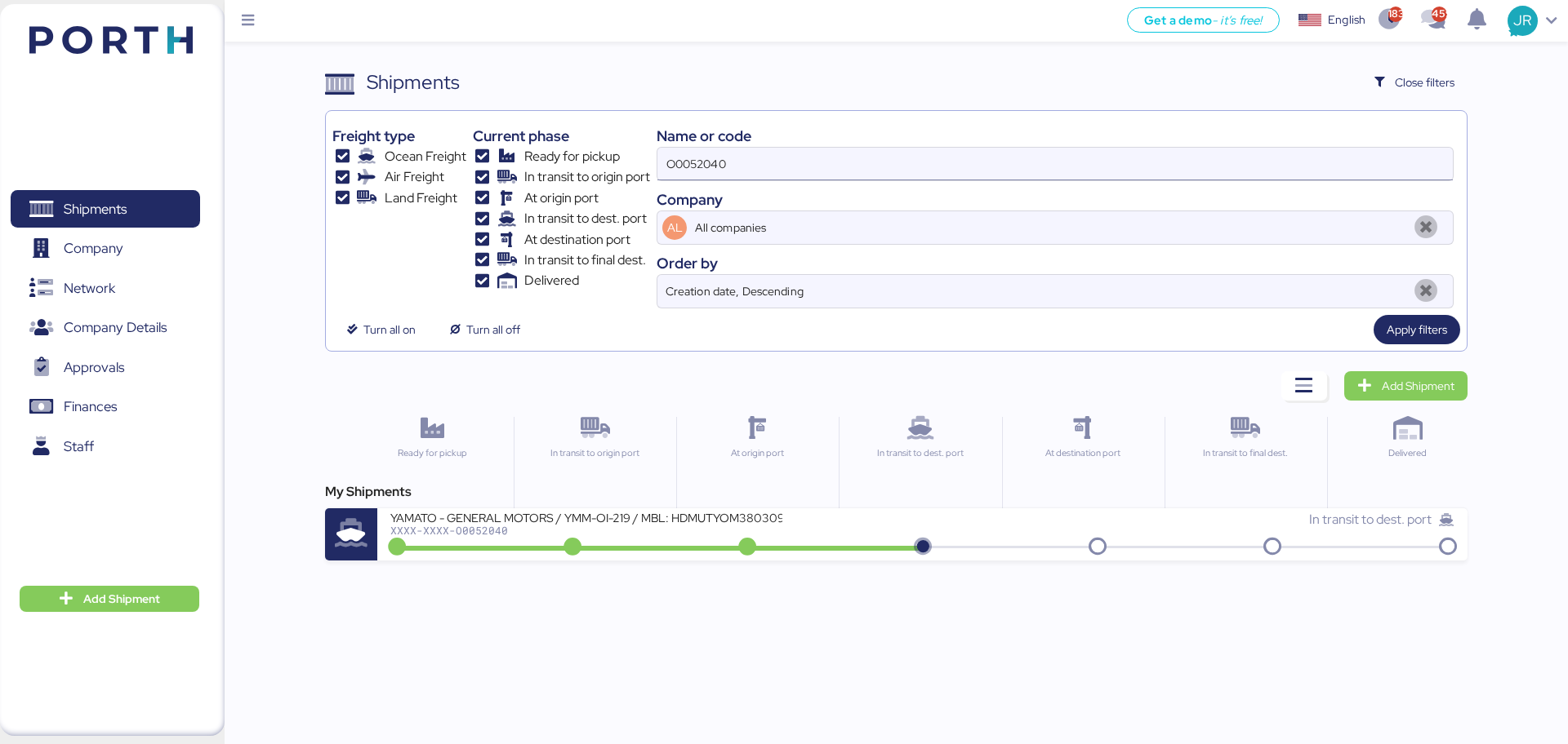
click at [692, 177] on input "O0052040" at bounding box center [1054, 164] width 795 height 33
drag, startPoint x: 750, startPoint y: 171, endPoint x: 597, endPoint y: 169, distance: 153.0
click at [600, 169] on div "Freight type Ocean Freight Air Freight Land Freight Current phase Ready for pic…" at bounding box center [896, 213] width 1127 height 191
paste input "1949"
type input "O0051949"
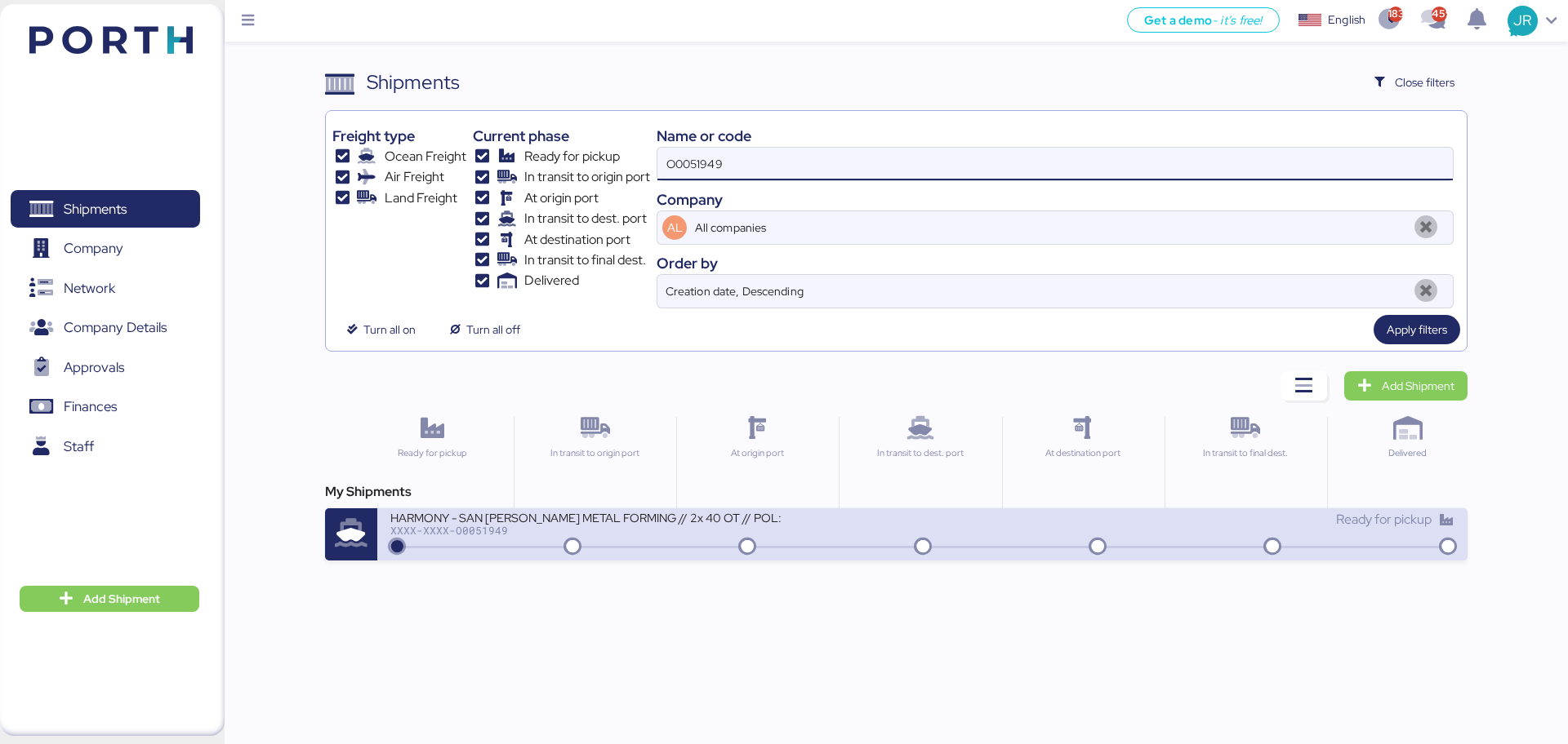
click at [477, 517] on div "HARMONY - SAN LUIS METAL FORMING // 2x 40 OT // POL: SHEKOU - POD: MANZANILLO /…" at bounding box center [586, 516] width 392 height 14
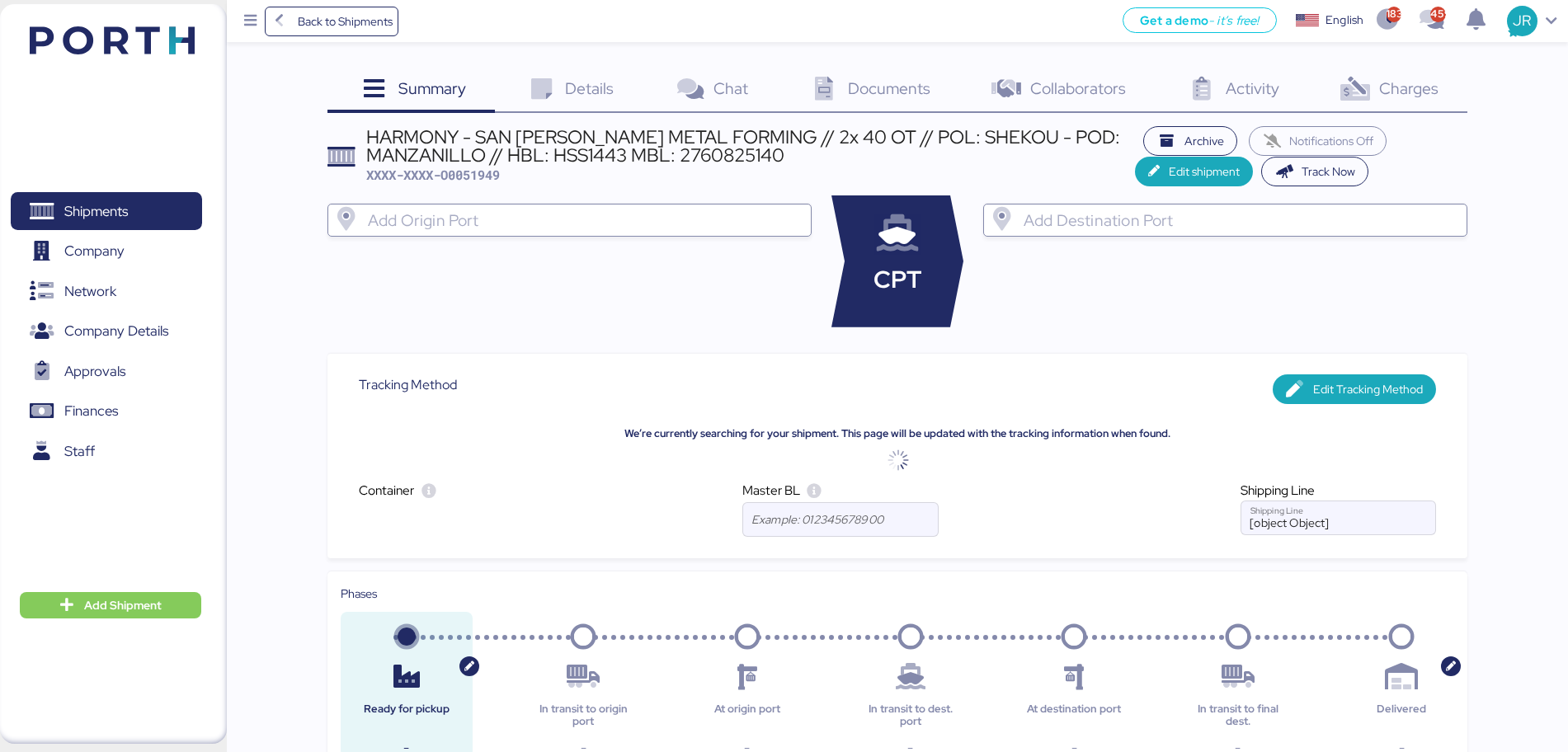
click at [1375, 79] on div "Charges 0" at bounding box center [1387, 90] width 159 height 44
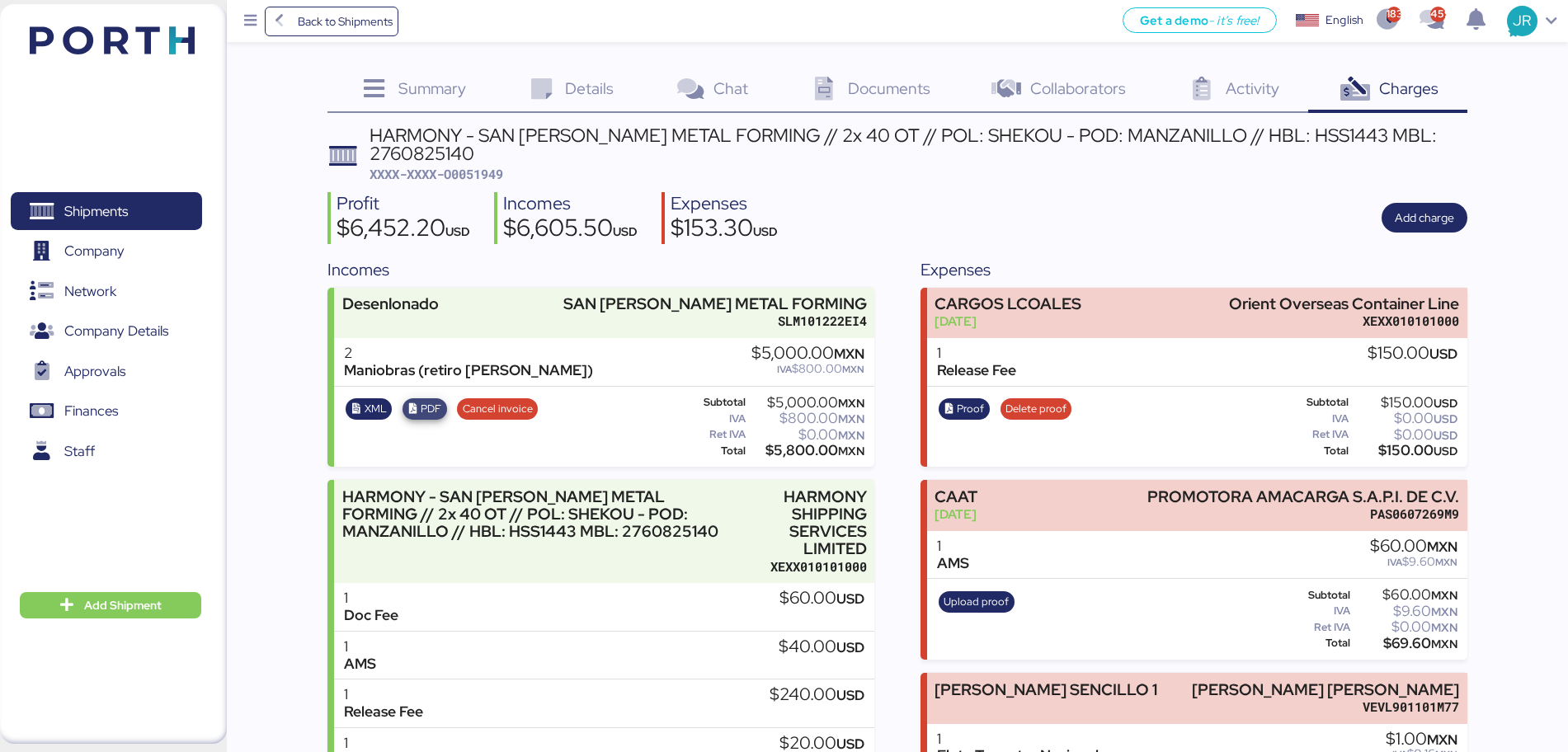
click at [415, 404] on icon "button" at bounding box center [413, 410] width 11 height 11
click at [356, 404] on icon "button" at bounding box center [357, 410] width 11 height 11
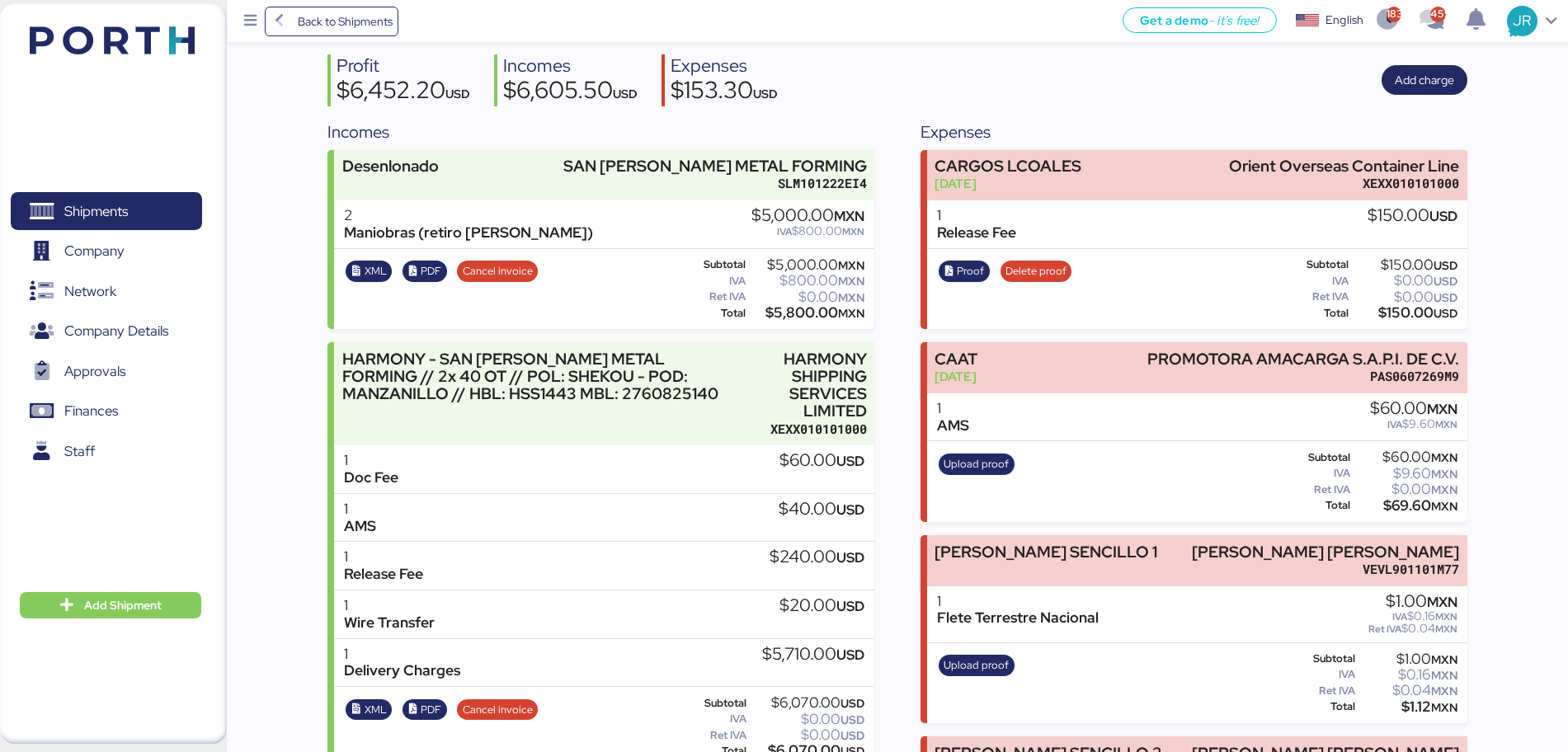
scroll to position [134, 0]
